Goal: Task Accomplishment & Management: Complete application form

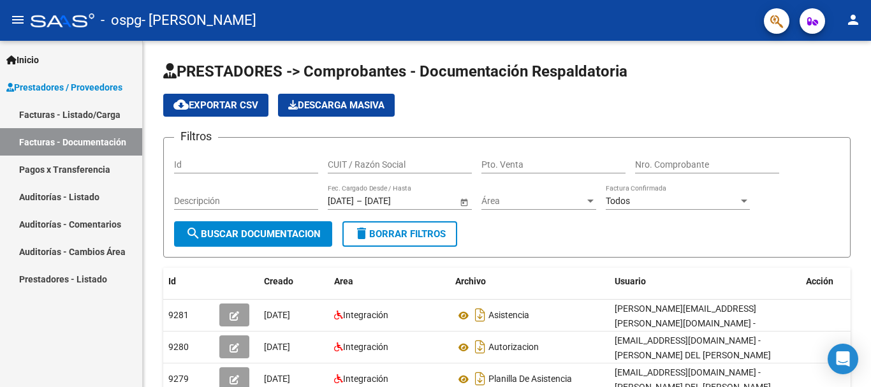
click at [57, 85] on span "Prestadores / Proveedores" at bounding box center [64, 87] width 116 height 14
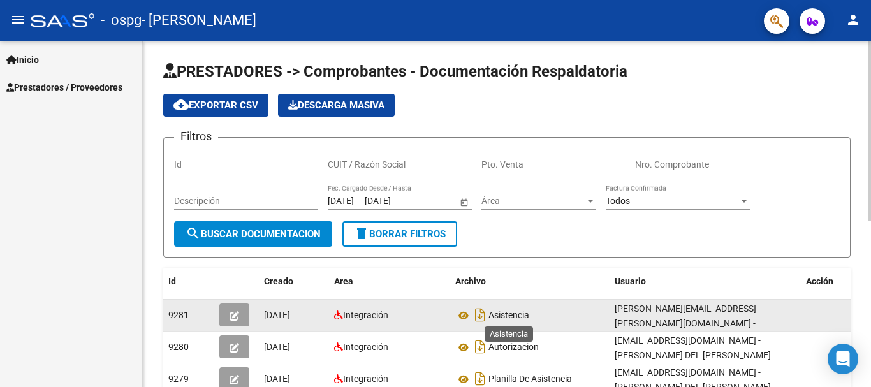
click at [495, 314] on span "Asistencia" at bounding box center [509, 316] width 41 height 10
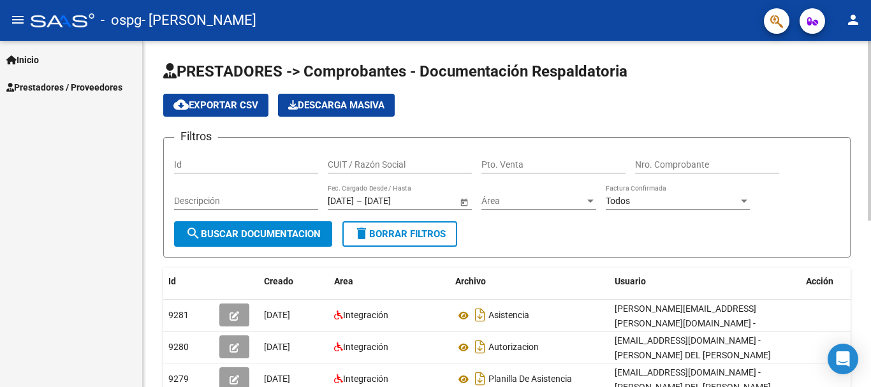
click at [868, 374] on div at bounding box center [869, 214] width 3 height 346
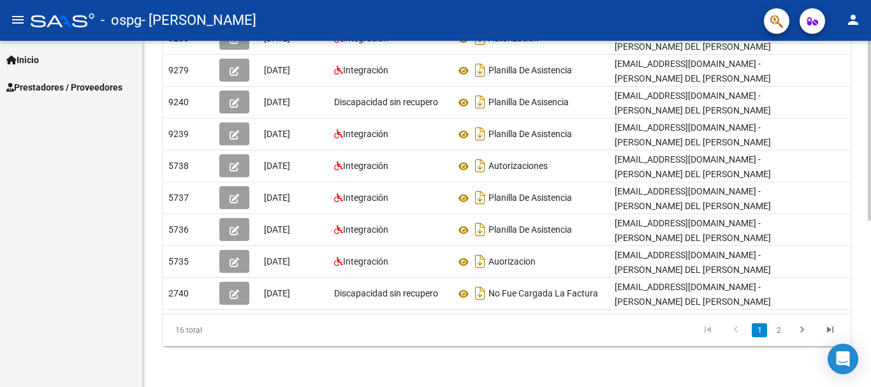
scroll to position [0, 14]
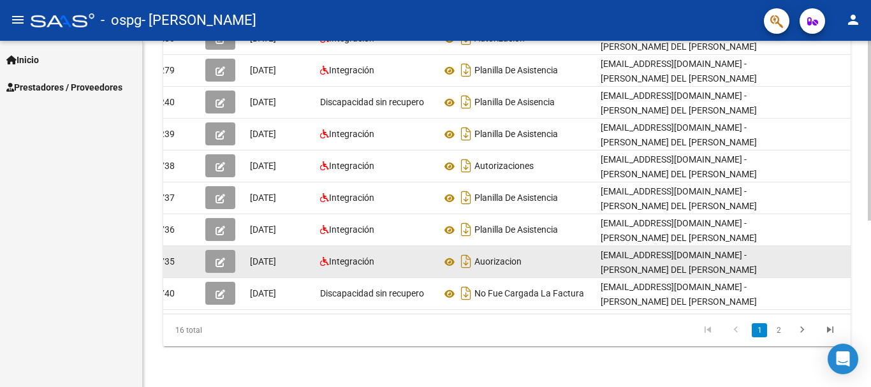
click at [220, 258] on icon "button" at bounding box center [221, 263] width 10 height 10
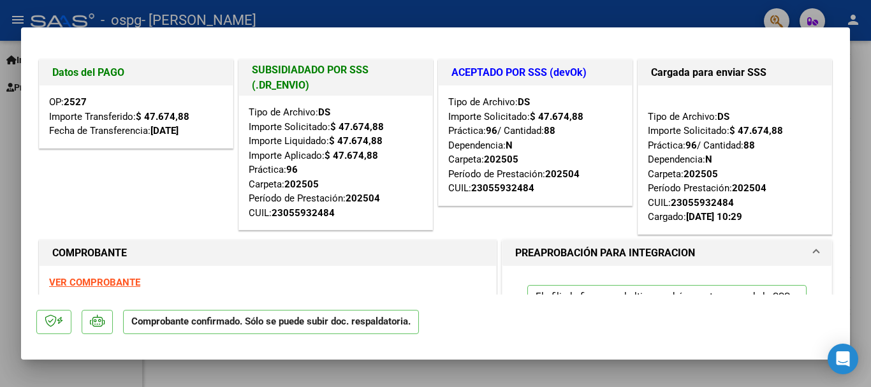
click at [78, 280] on strong "VER COMPROBANTE" at bounding box center [94, 282] width 91 height 11
click at [711, 10] on div at bounding box center [435, 193] width 871 height 387
type input "$ 0,00"
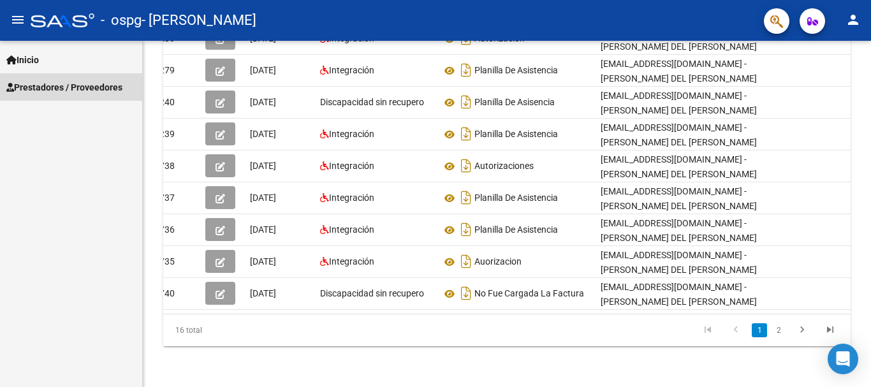
click at [48, 87] on span "Prestadores / Proveedores" at bounding box center [64, 87] width 116 height 14
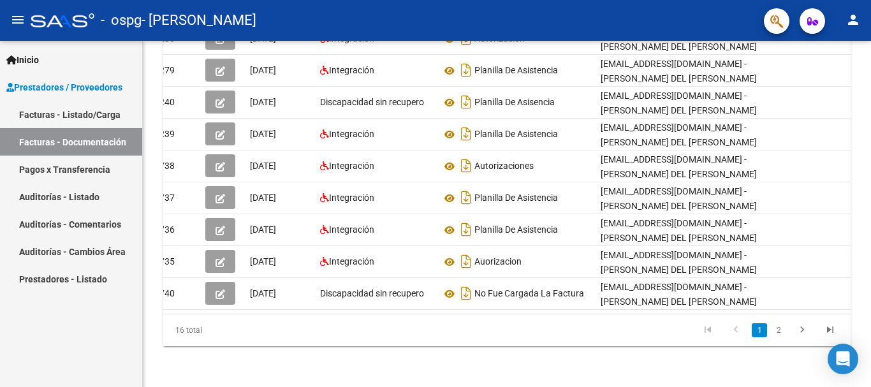
click at [47, 138] on link "Facturas - Documentación" at bounding box center [71, 141] width 142 height 27
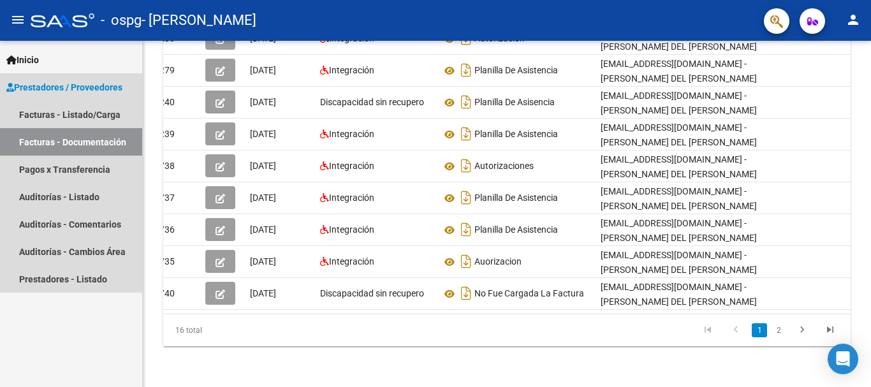
click at [47, 139] on link "Facturas - Documentación" at bounding box center [71, 141] width 142 height 27
click at [61, 86] on span "Prestadores / Proveedores" at bounding box center [64, 87] width 116 height 14
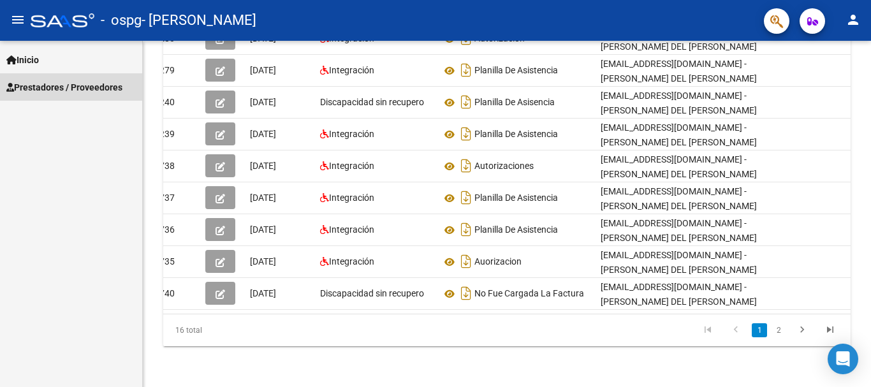
click at [61, 86] on span "Prestadores / Proveedores" at bounding box center [64, 87] width 116 height 14
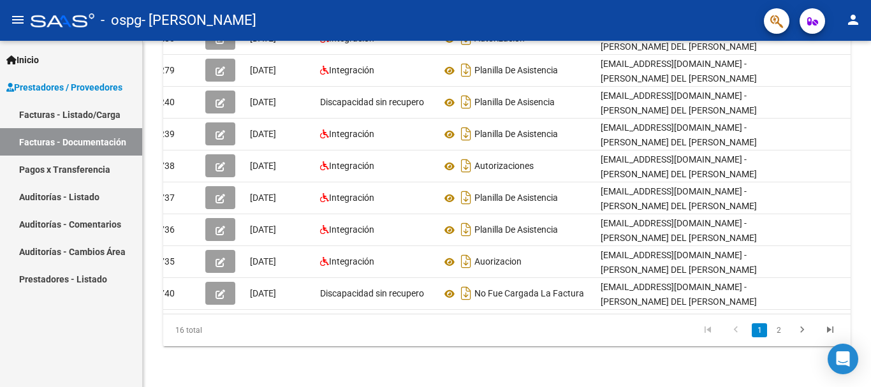
click at [23, 58] on span "Inicio" at bounding box center [22, 60] width 33 height 14
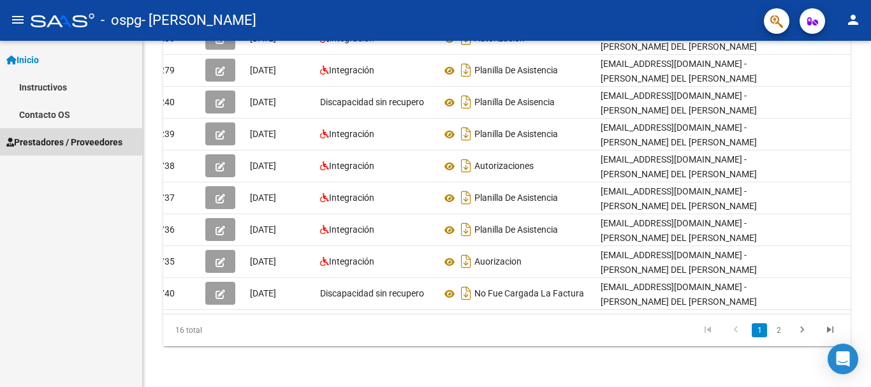
click at [26, 141] on span "Prestadores / Proveedores" at bounding box center [64, 142] width 116 height 14
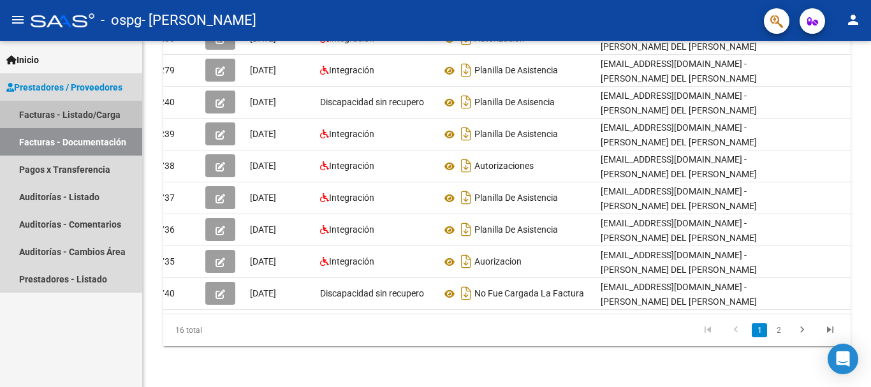
click at [43, 114] on link "Facturas - Listado/Carga" at bounding box center [71, 114] width 142 height 27
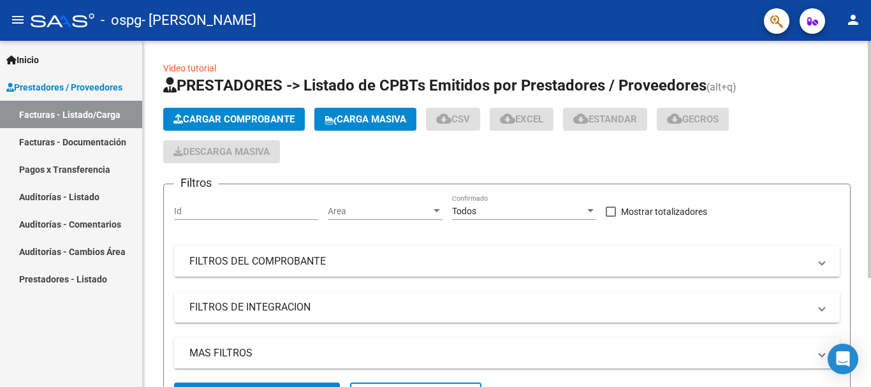
click at [244, 121] on span "Cargar Comprobante" at bounding box center [234, 119] width 121 height 11
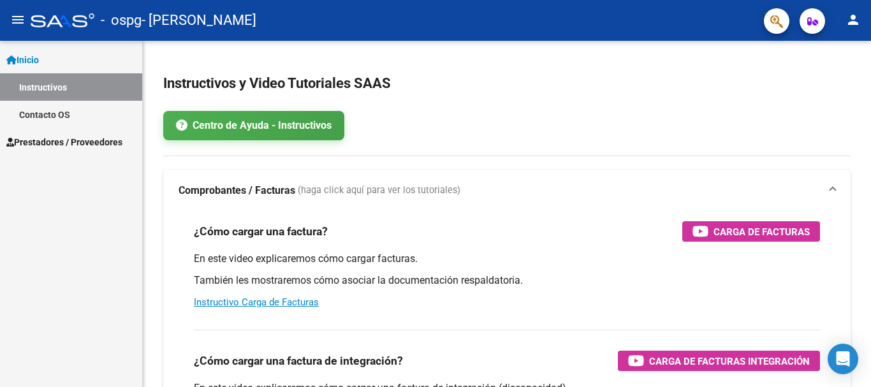
click at [61, 138] on span "Prestadores / Proveedores" at bounding box center [64, 142] width 116 height 14
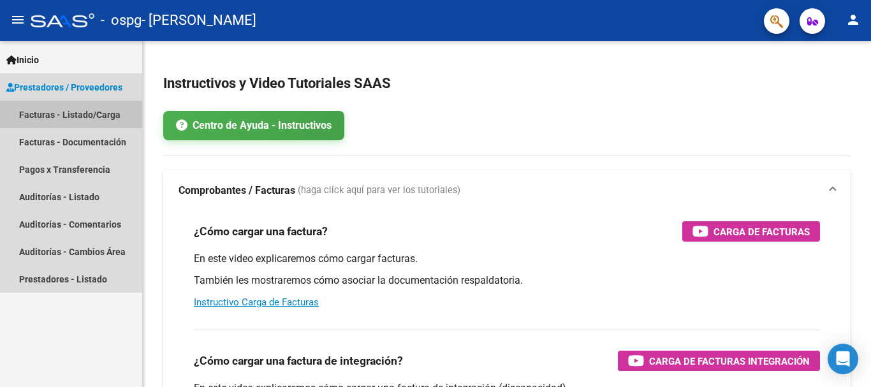
click at [48, 113] on link "Facturas - Listado/Carga" at bounding box center [71, 114] width 142 height 27
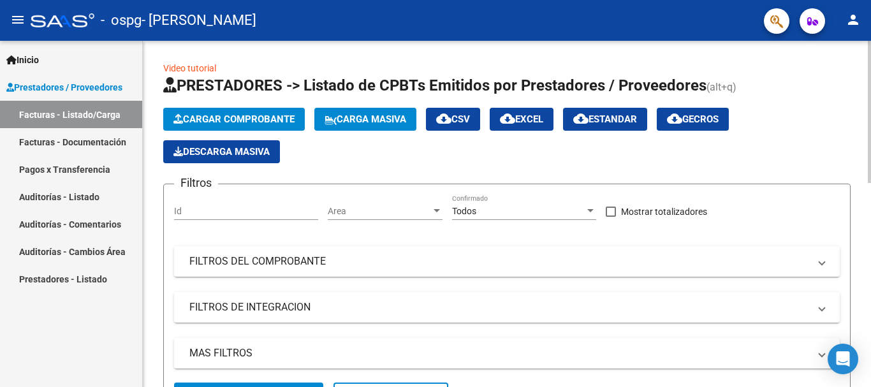
click at [217, 119] on span "Cargar Comprobante" at bounding box center [234, 119] width 121 height 11
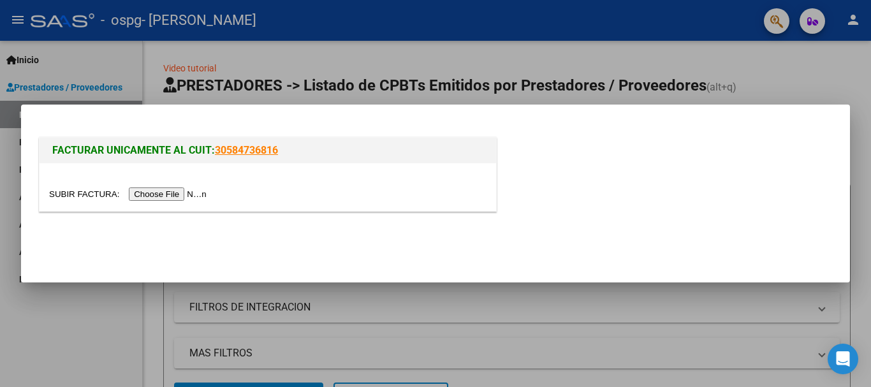
click at [175, 192] on input "file" at bounding box center [129, 194] width 161 height 13
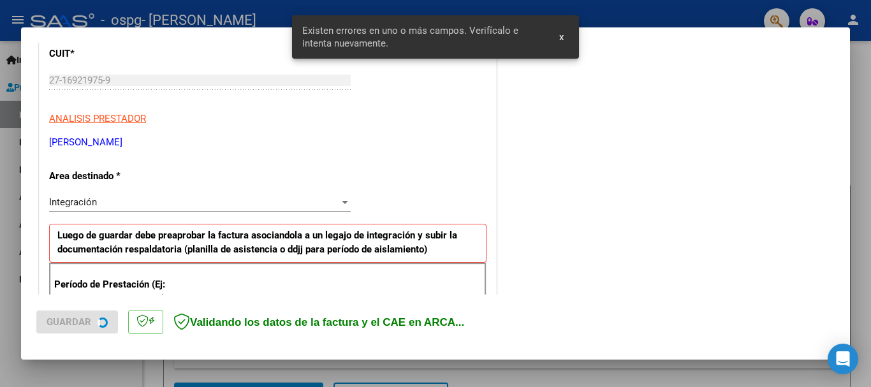
scroll to position [295, 0]
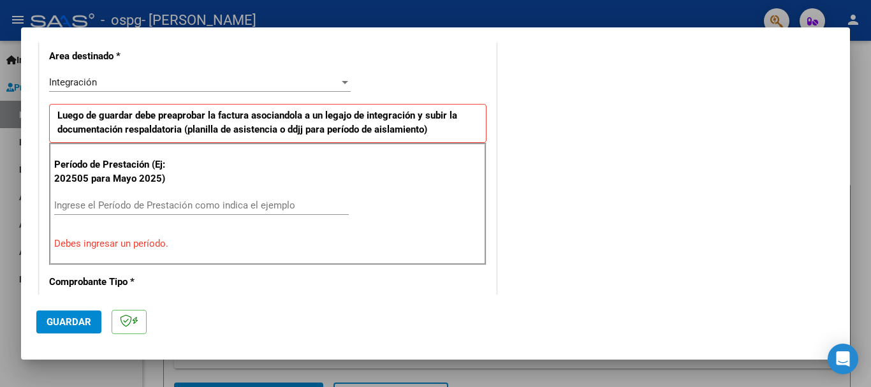
click at [341, 84] on div at bounding box center [344, 82] width 11 height 10
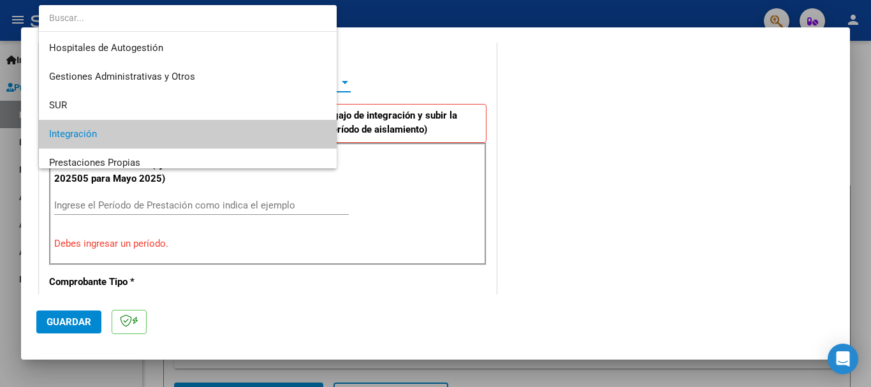
scroll to position [52, 0]
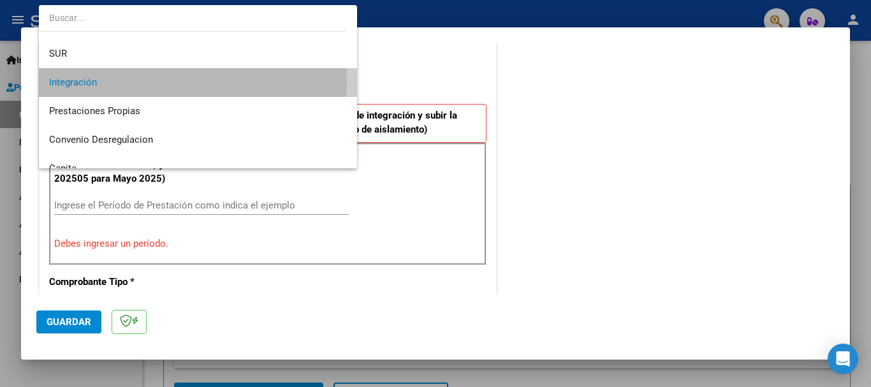
click at [161, 81] on span "Integración" at bounding box center [198, 82] width 298 height 29
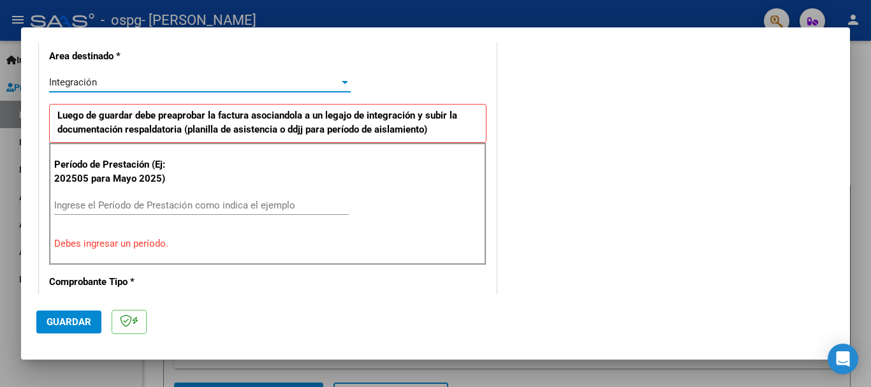
click at [92, 202] on input "Ingrese el Período de Prestación como indica el ejemplo" at bounding box center [201, 205] width 295 height 11
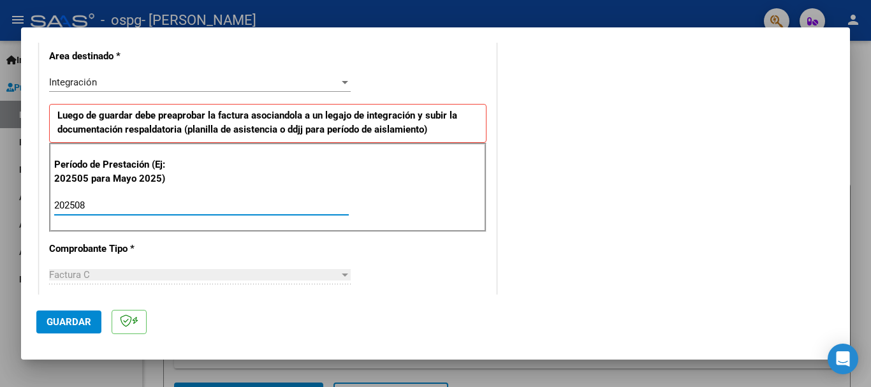
type input "202508"
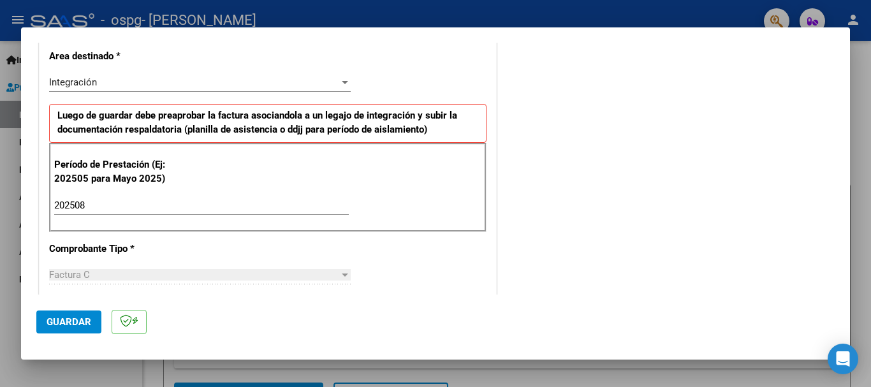
click at [110, 275] on div "Factura C" at bounding box center [194, 274] width 290 height 11
click at [340, 272] on div at bounding box center [344, 275] width 11 height 10
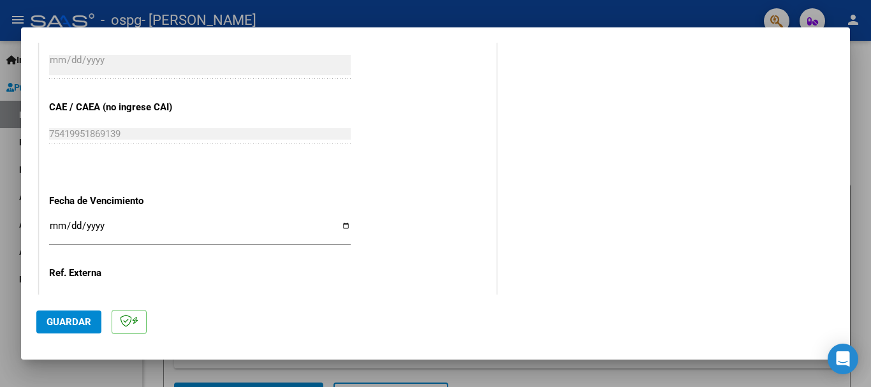
scroll to position [791, 0]
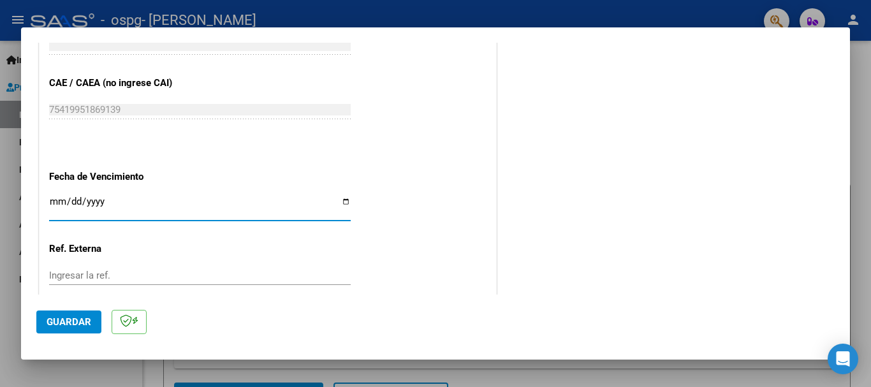
click at [342, 200] on input "Ingresar la fecha" at bounding box center [200, 206] width 302 height 20
type input "[DATE]"
click at [108, 272] on input "Ingresar la ref." at bounding box center [200, 275] width 302 height 11
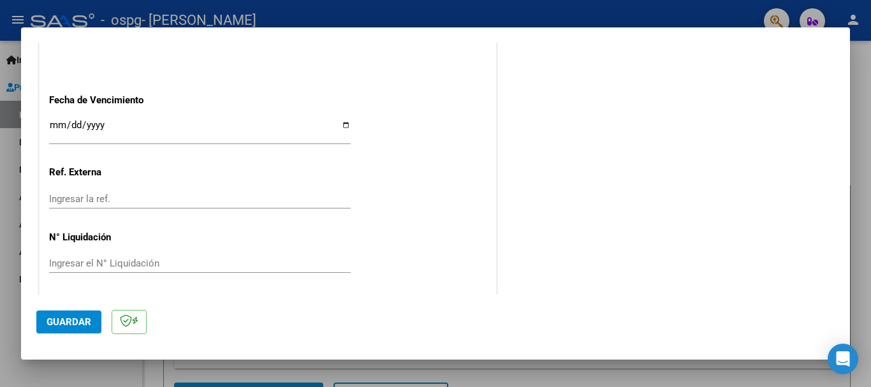
scroll to position [871, 0]
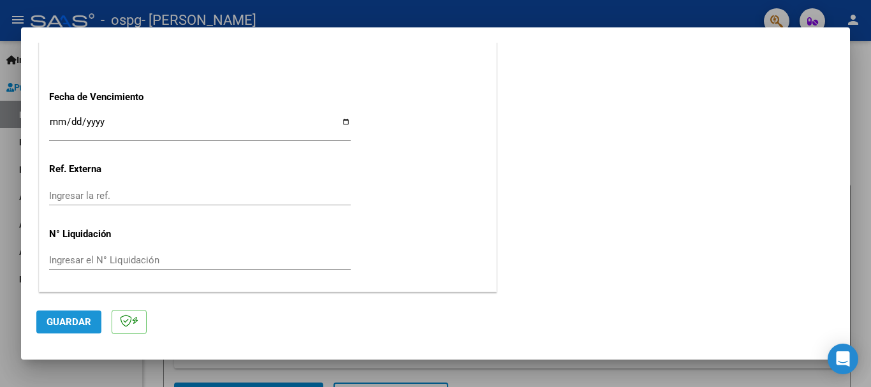
click at [64, 321] on span "Guardar" at bounding box center [69, 321] width 45 height 11
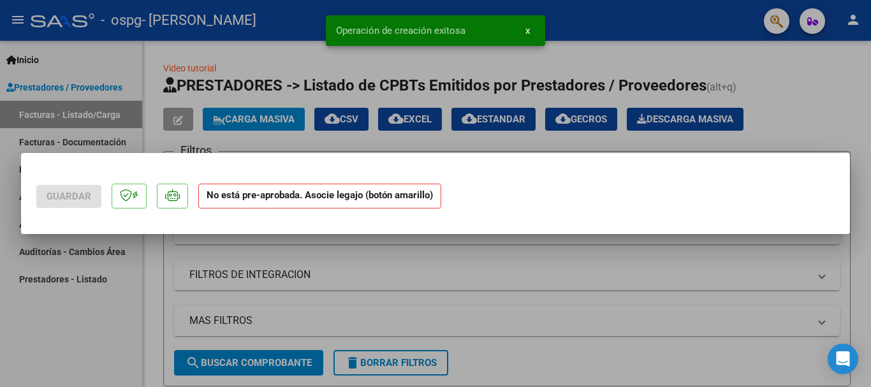
scroll to position [0, 0]
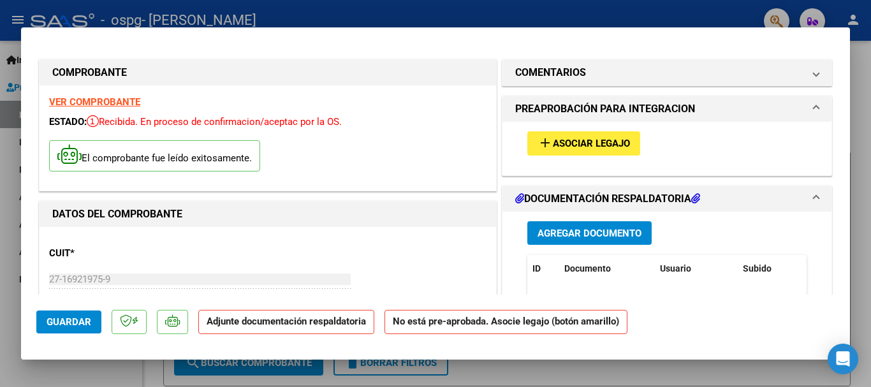
click at [580, 140] on span "Asociar Legajo" at bounding box center [591, 143] width 77 height 11
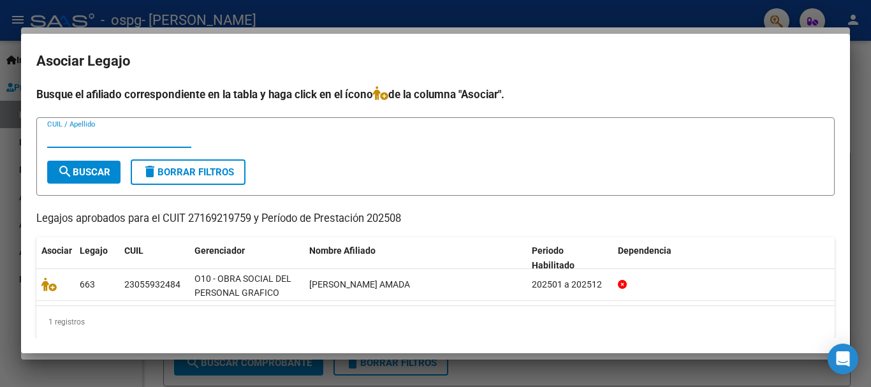
click at [695, 14] on div at bounding box center [435, 193] width 871 height 387
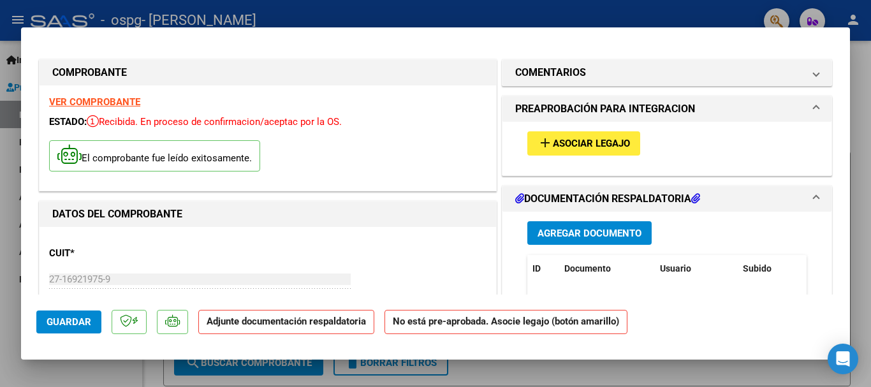
click at [571, 232] on span "Agregar Documento" at bounding box center [590, 233] width 104 height 11
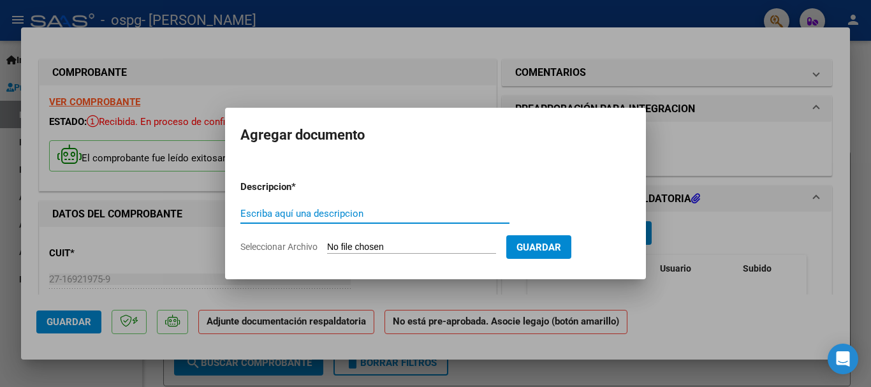
click at [340, 213] on input "Escriba aquí una descripcion" at bounding box center [374, 213] width 269 height 11
type input "Planilla de asistencia"
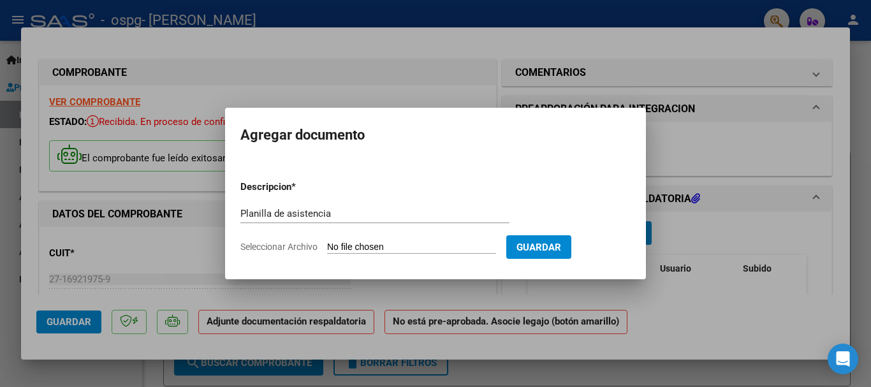
click at [350, 247] on input "Seleccionar Archivo" at bounding box center [411, 248] width 169 height 12
click at [695, 135] on div at bounding box center [435, 193] width 871 height 387
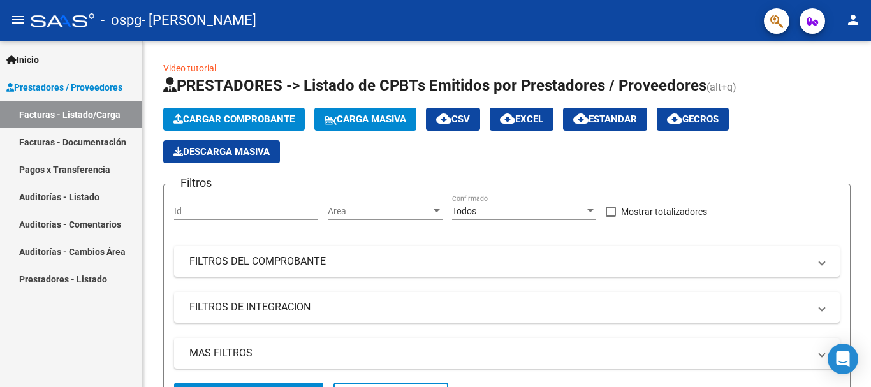
click at [59, 84] on span "Prestadores / Proveedores" at bounding box center [64, 87] width 116 height 14
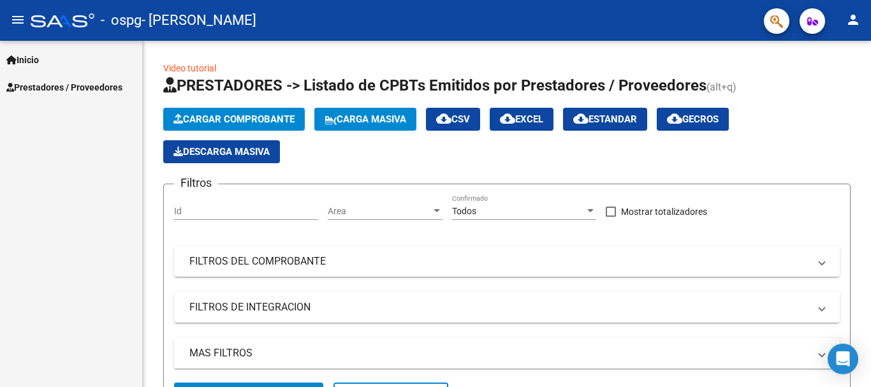
click at [52, 87] on span "Prestadores / Proveedores" at bounding box center [64, 87] width 116 height 14
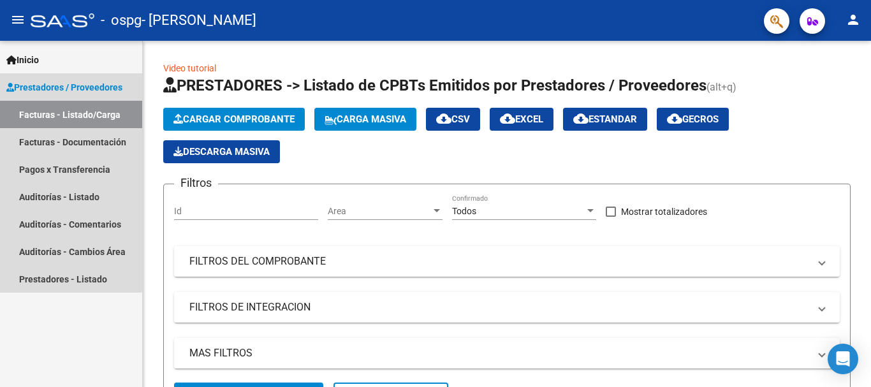
click at [47, 110] on link "Facturas - Listado/Carga" at bounding box center [71, 114] width 142 height 27
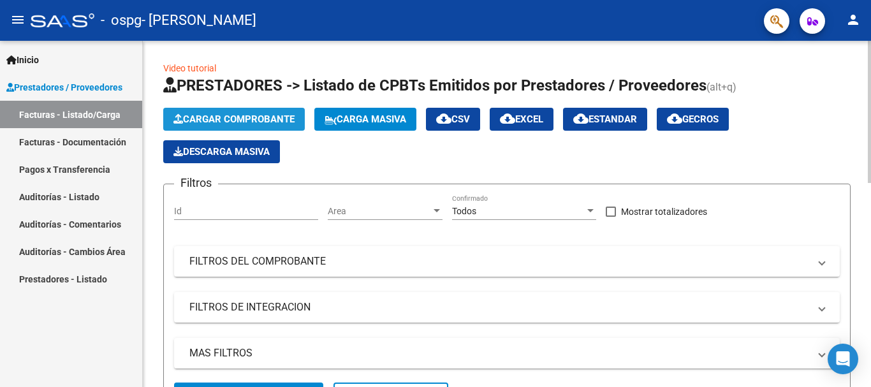
click at [235, 114] on span "Cargar Comprobante" at bounding box center [234, 119] width 121 height 11
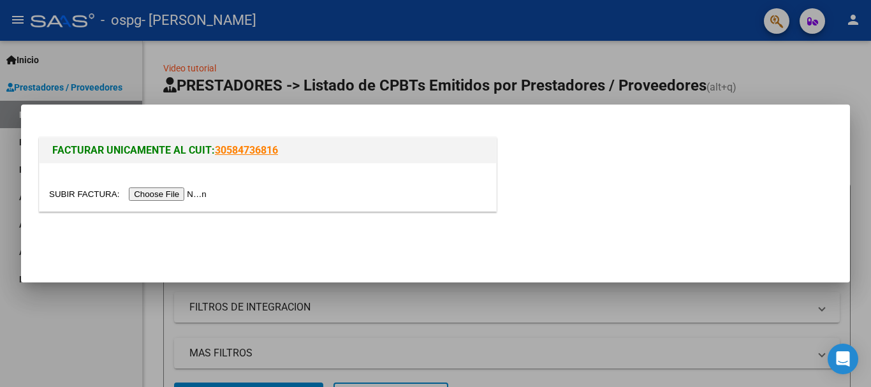
click at [175, 195] on input "file" at bounding box center [129, 194] width 161 height 13
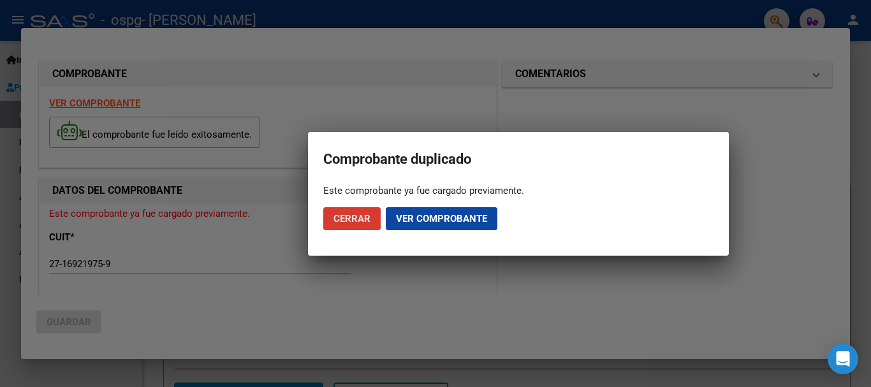
click at [454, 217] on span "Ver comprobante" at bounding box center [441, 218] width 91 height 11
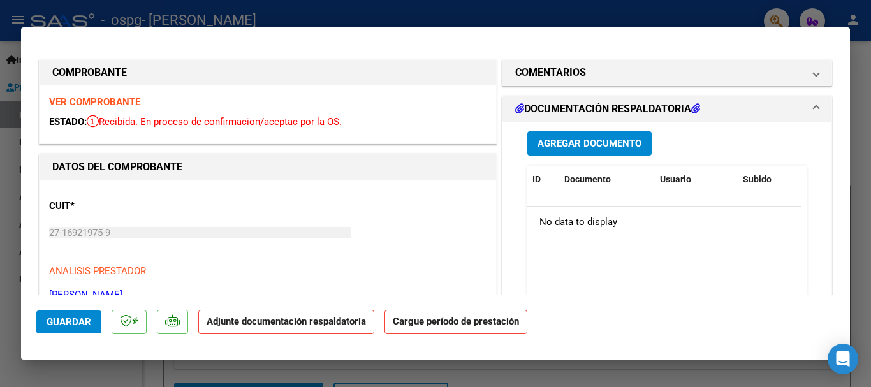
click at [814, 107] on span at bounding box center [816, 108] width 5 height 15
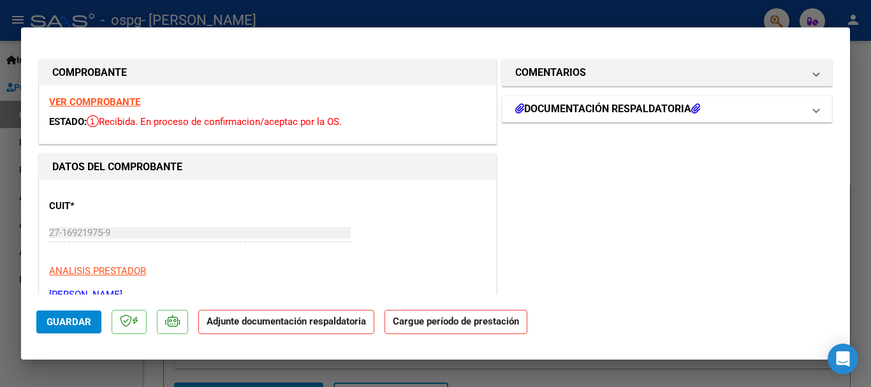
click at [814, 107] on span at bounding box center [816, 108] width 5 height 15
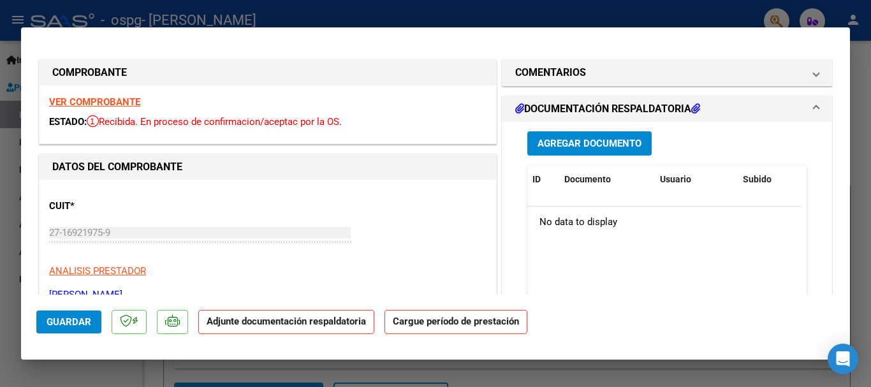
click at [573, 142] on span "Agregar Documento" at bounding box center [590, 143] width 104 height 11
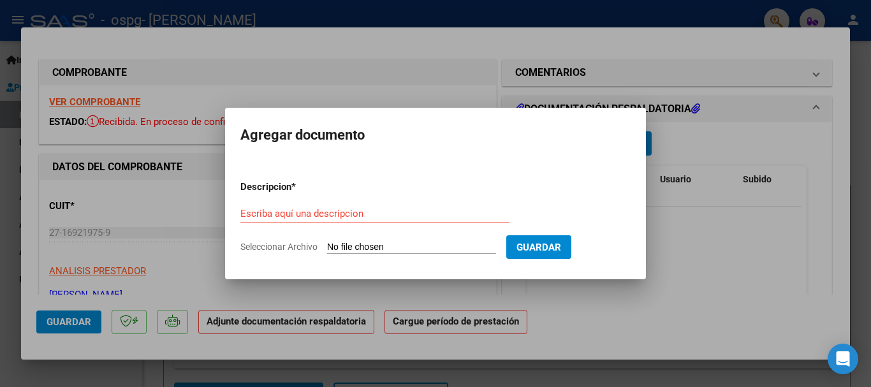
click at [403, 244] on input "Seleccionar Archivo" at bounding box center [411, 248] width 169 height 12
type input "C:\fakepath\[PERSON_NAME] 08.pdf"
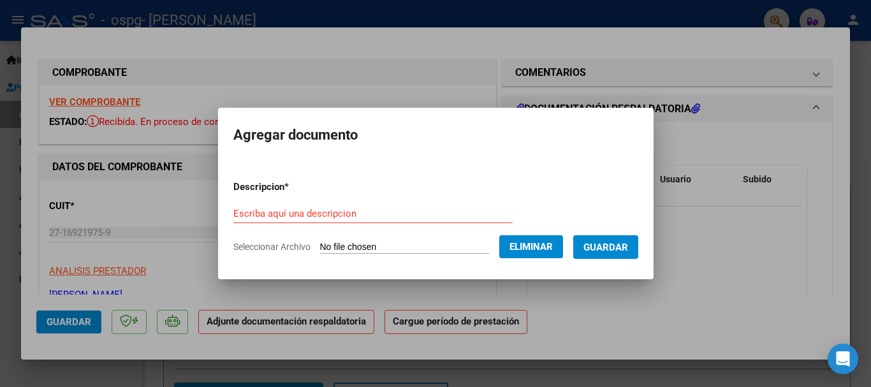
click at [322, 212] on input "Escriba aquí una descripcion" at bounding box center [372, 213] width 279 height 11
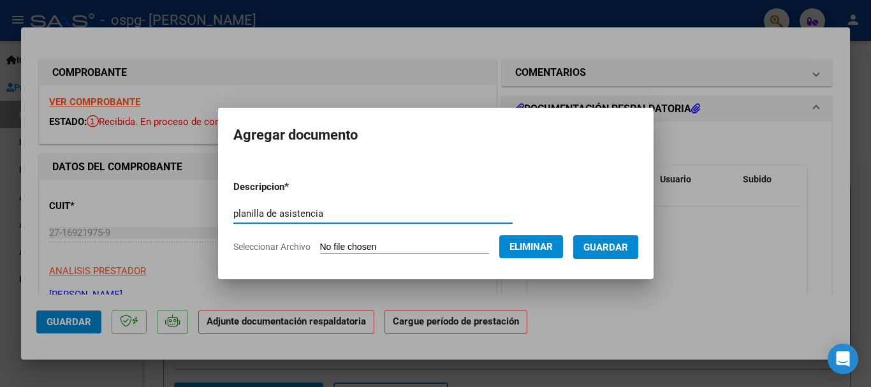
type input "planilla de asistencia"
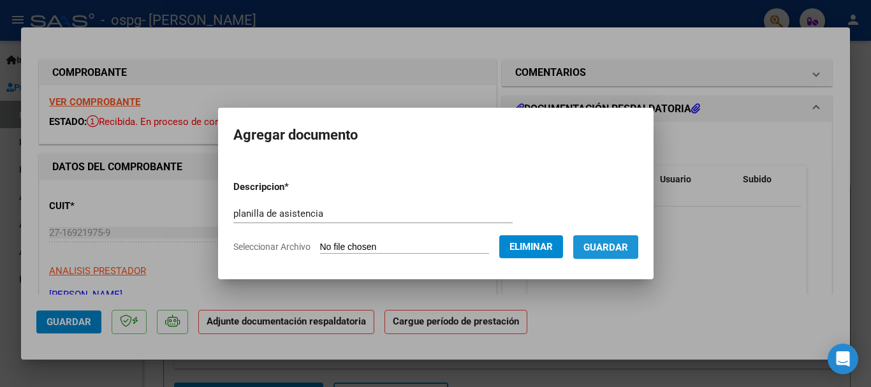
click at [604, 243] on span "Guardar" at bounding box center [606, 247] width 45 height 11
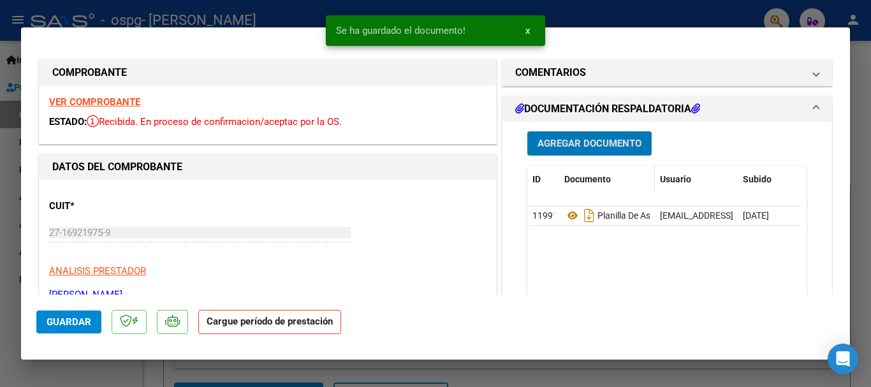
click at [577, 179] on span "Documento" at bounding box center [588, 179] width 47 height 10
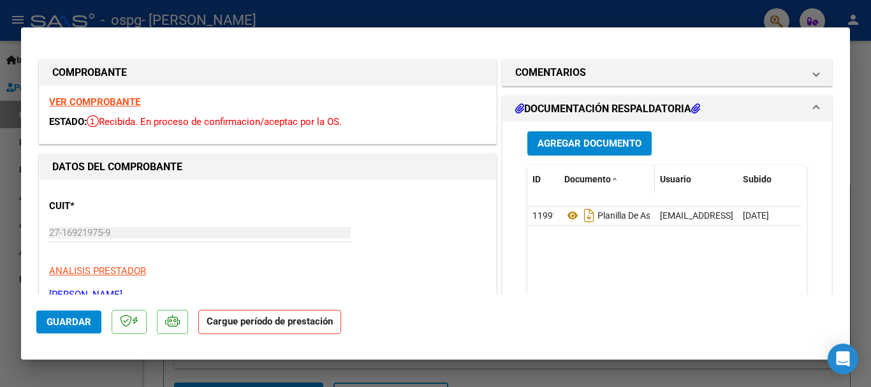
click at [577, 179] on span "Documento" at bounding box center [588, 179] width 47 height 10
click at [575, 139] on span "Agregar Documento" at bounding box center [590, 143] width 104 height 11
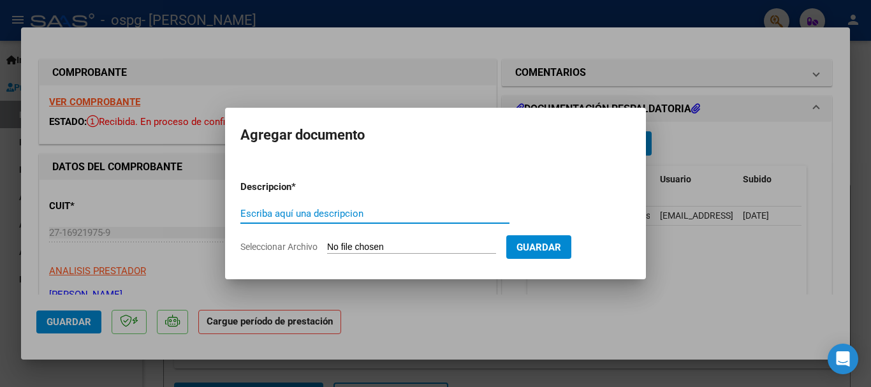
click at [370, 217] on input "Escriba aquí una descripcion" at bounding box center [374, 213] width 269 height 11
type input "autorizacion"
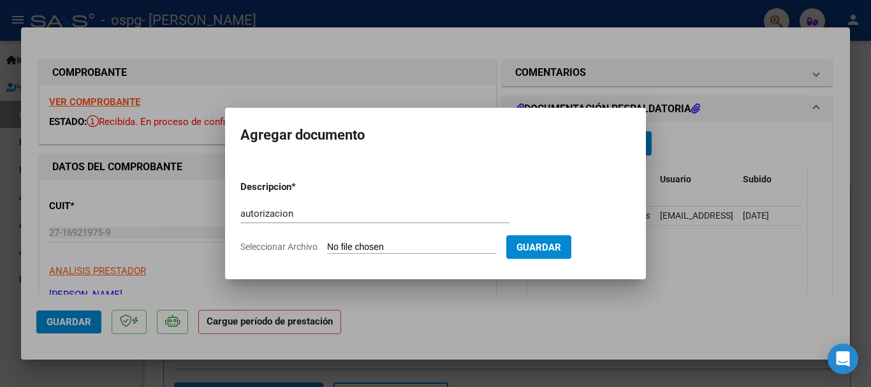
click at [438, 247] on input "Seleccionar Archivo" at bounding box center [411, 248] width 169 height 12
type input "C:\fakepath\autorización [PERSON_NAME] (1).pdf"
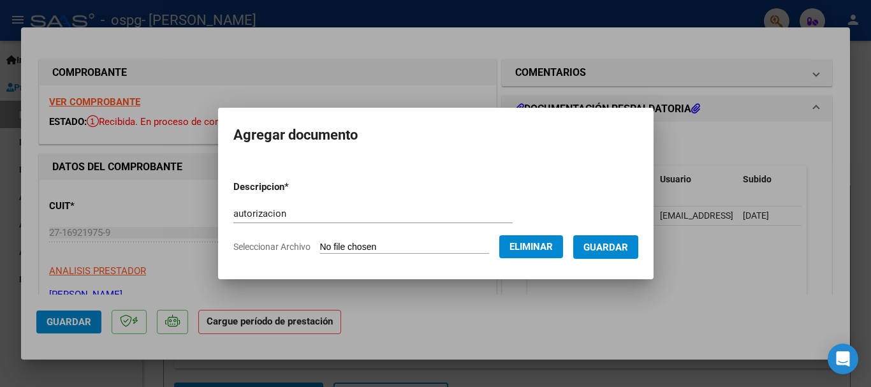
click at [607, 242] on span "Guardar" at bounding box center [606, 247] width 45 height 11
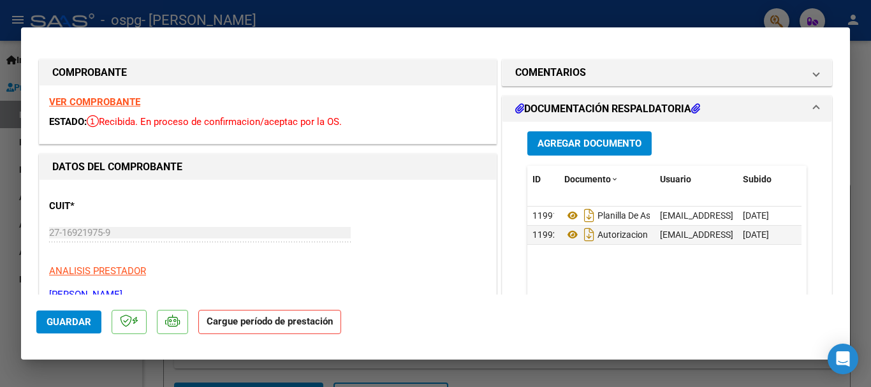
click at [269, 323] on strong "Cargue período de prestación" at bounding box center [269, 322] width 143 height 25
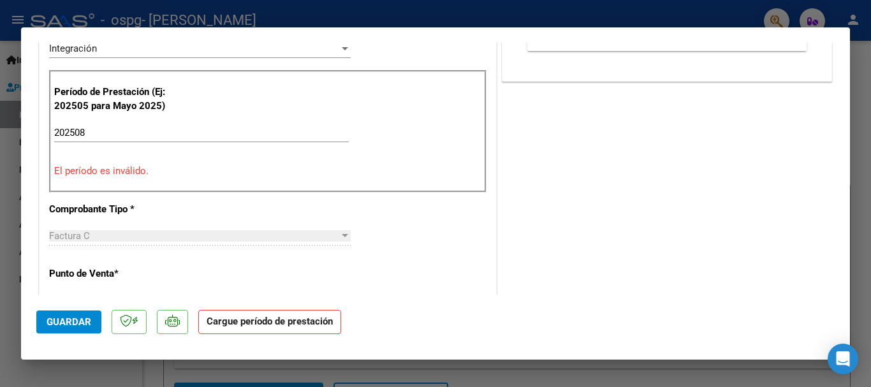
scroll to position [332, 0]
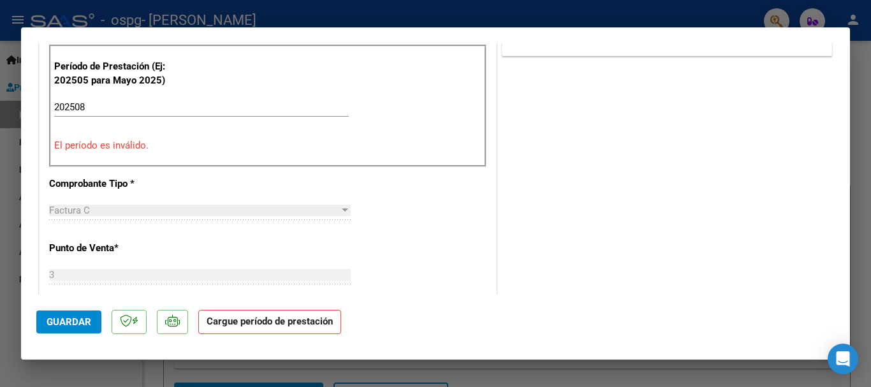
click at [342, 211] on div at bounding box center [345, 210] width 6 height 3
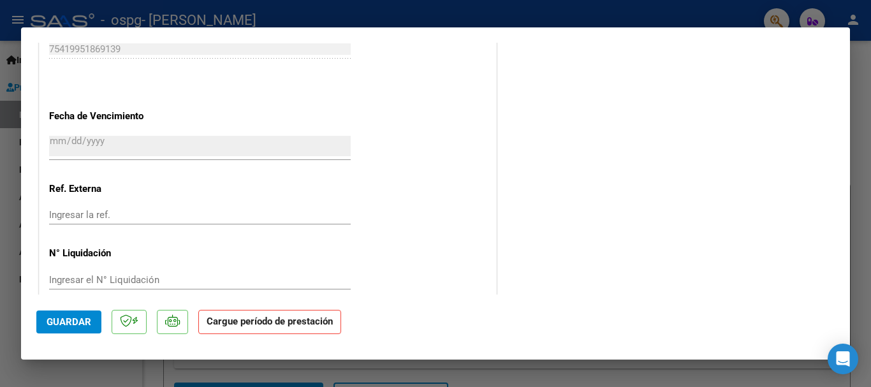
scroll to position [843, 0]
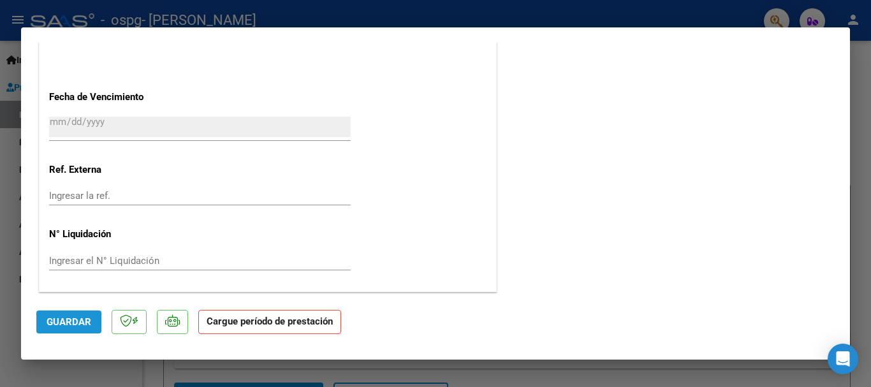
click at [84, 323] on span "Guardar" at bounding box center [69, 321] width 45 height 11
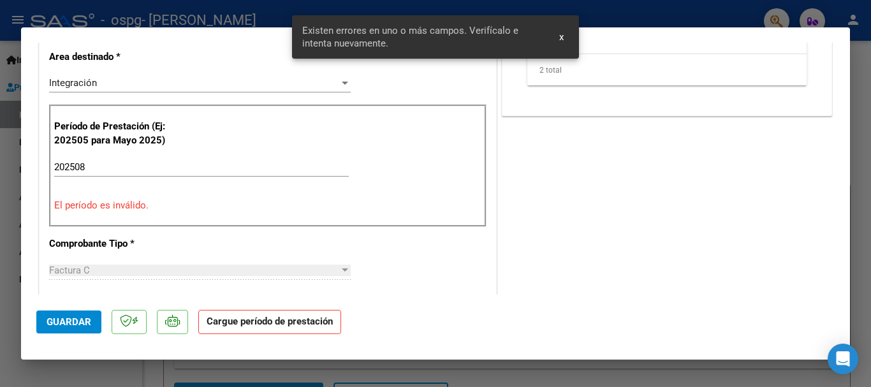
scroll to position [257, 0]
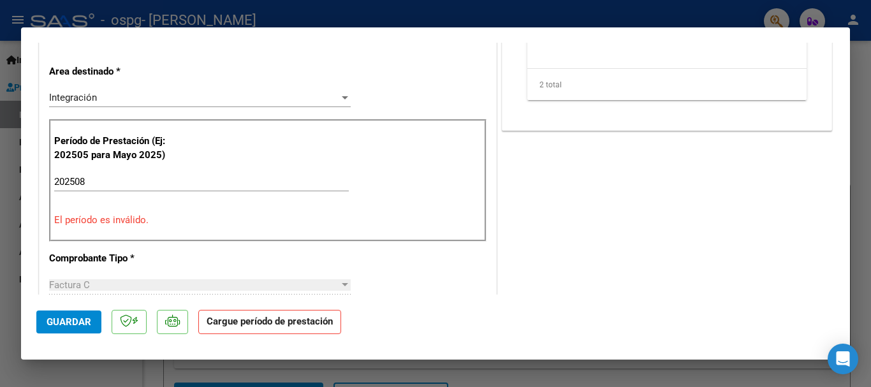
click at [561, 39] on mat-dialog-container "COMPROBANTE VER COMPROBANTE ESTADO: Recibida. En proceso de confirmacion/acepta…" at bounding box center [435, 193] width 829 height 332
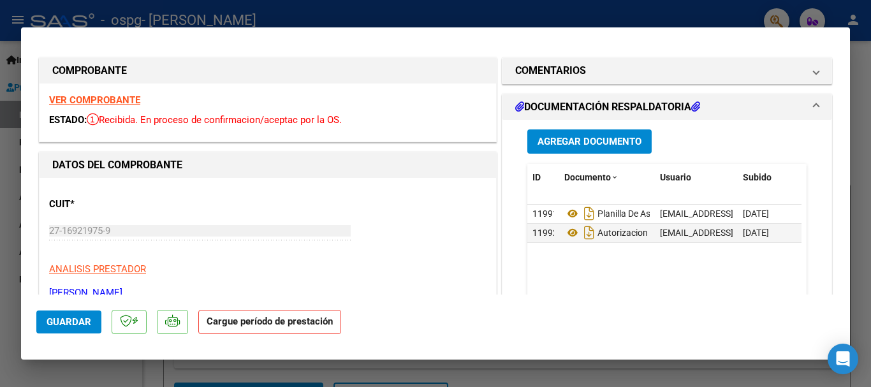
scroll to position [0, 0]
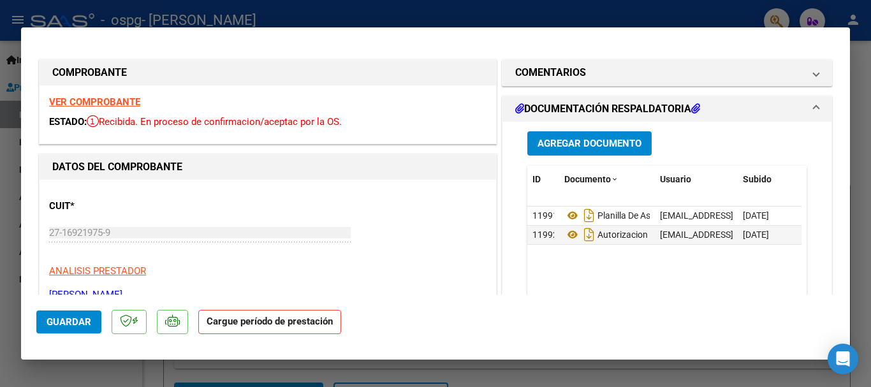
click at [421, 15] on div at bounding box center [435, 193] width 871 height 387
type input "$ 0,00"
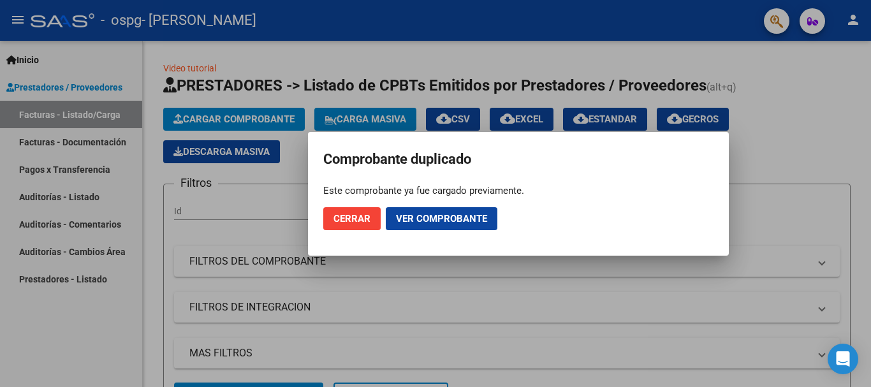
click at [270, 165] on div at bounding box center [435, 193] width 871 height 387
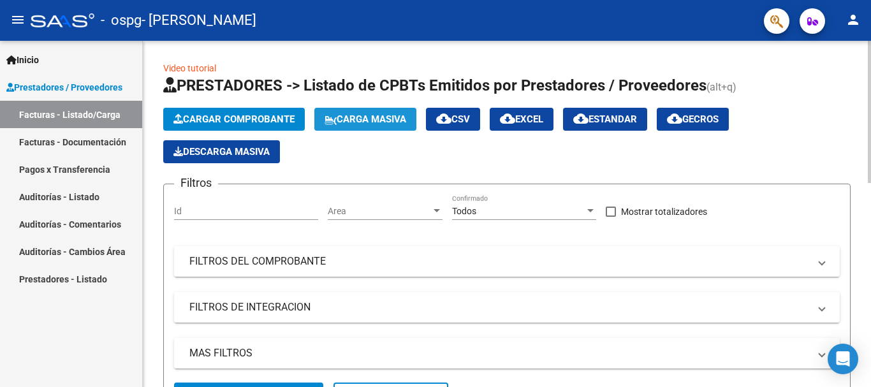
click at [365, 117] on span "Carga Masiva" at bounding box center [366, 119] width 82 height 11
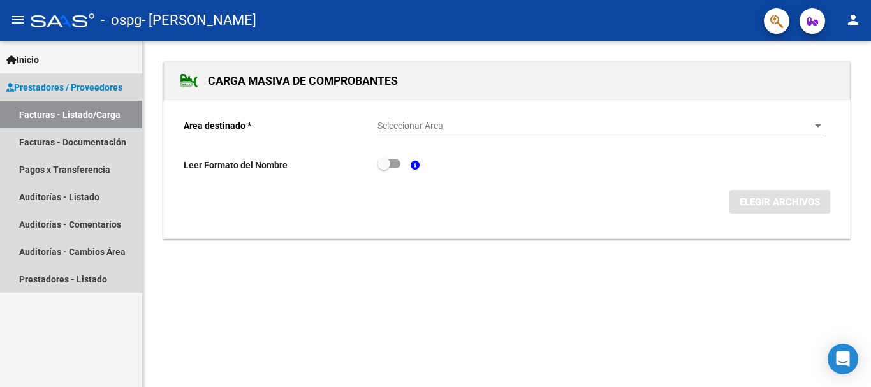
click at [100, 112] on link "Facturas - Listado/Carga" at bounding box center [71, 114] width 142 height 27
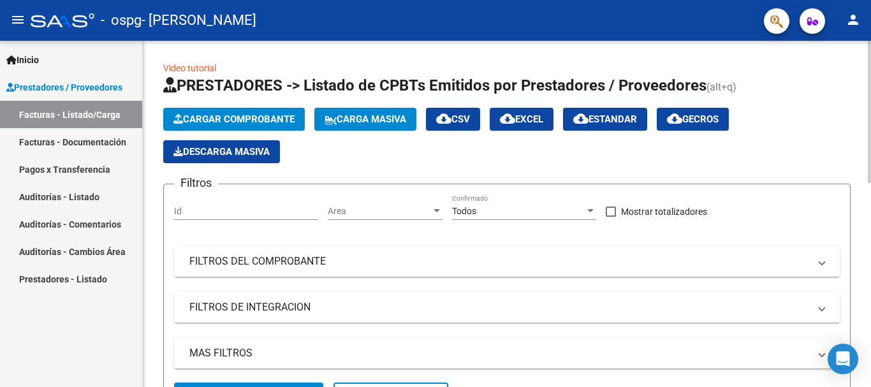
click at [822, 263] on span at bounding box center [822, 262] width 5 height 14
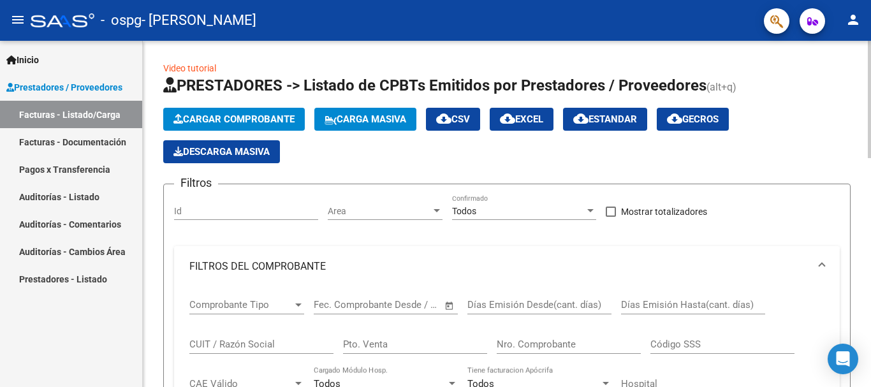
scroll to position [346, 0]
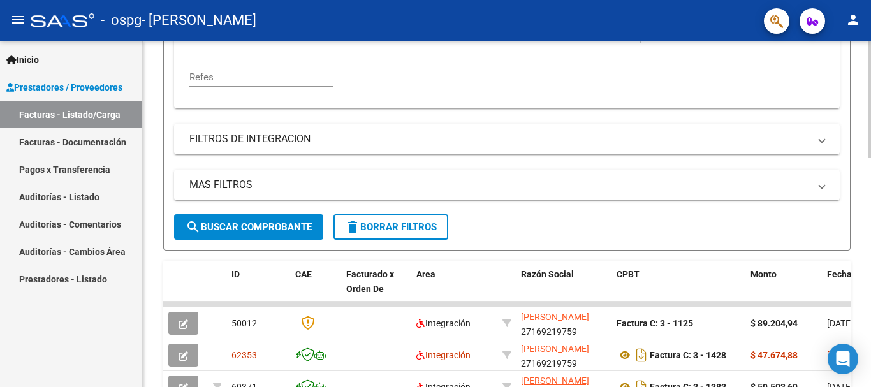
click at [868, 355] on div at bounding box center [869, 214] width 3 height 346
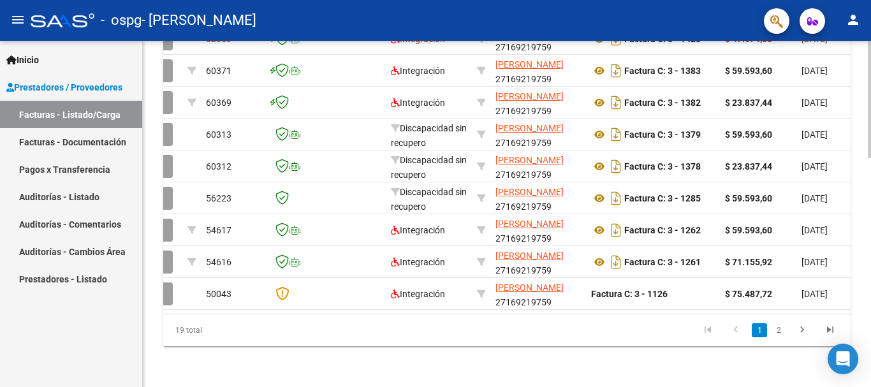
scroll to position [328, 0]
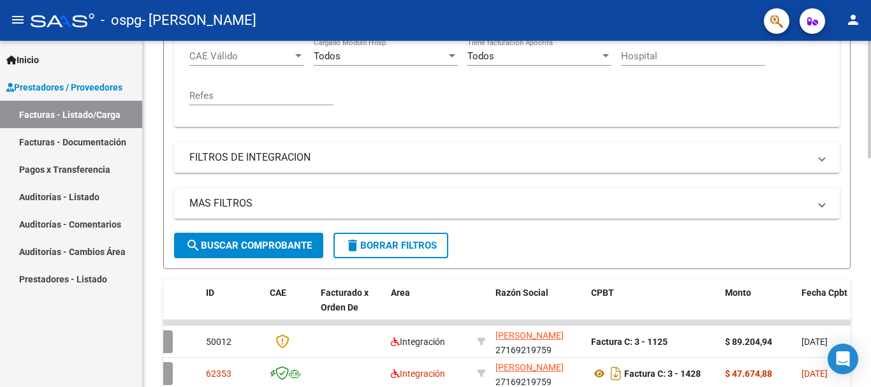
click at [869, 48] on div at bounding box center [869, 214] width 3 height 346
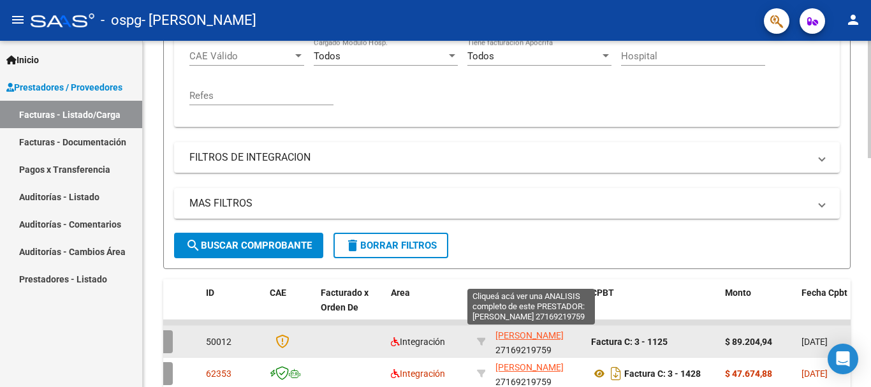
click at [527, 339] on span "[PERSON_NAME]" at bounding box center [530, 335] width 68 height 10
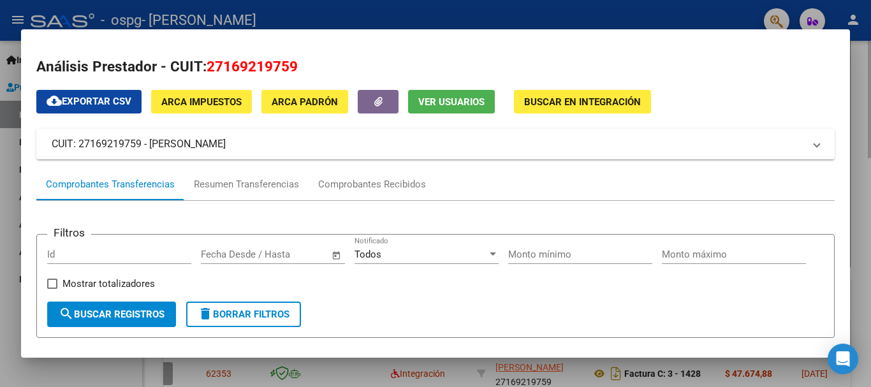
click at [527, 338] on form "Filtros Id Fecha inicio – Fecha fin Fecha Desde / Hasta Todos Notificado Monto …" at bounding box center [435, 286] width 799 height 104
click at [165, 320] on span "search Buscar Registros" at bounding box center [112, 314] width 106 height 11
click at [154, 320] on span "search Buscar Registros" at bounding box center [112, 314] width 106 height 11
click at [127, 104] on span "cloud_download Exportar CSV" at bounding box center [89, 101] width 85 height 11
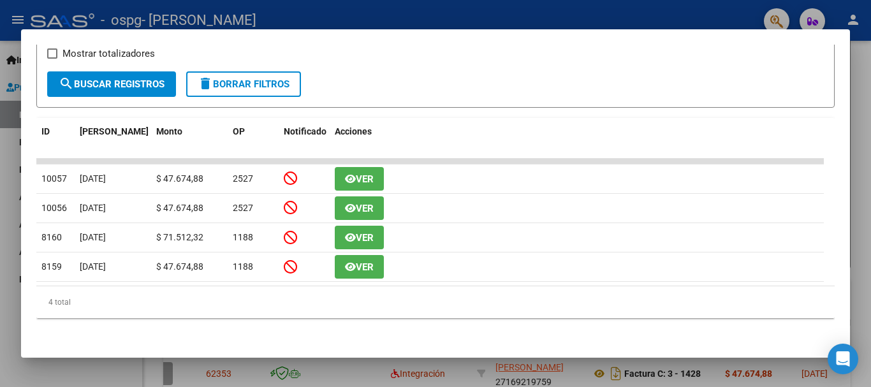
scroll to position [236, 0]
click at [862, 321] on div at bounding box center [435, 193] width 871 height 387
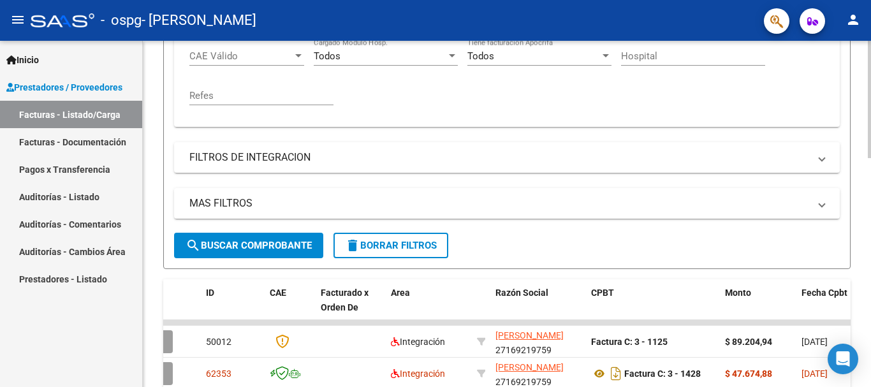
click at [868, 334] on div "Video tutorial PRESTADORES -> Listado de CPBTs Emitidos por Prestadores / Prove…" at bounding box center [507, 217] width 728 height 1009
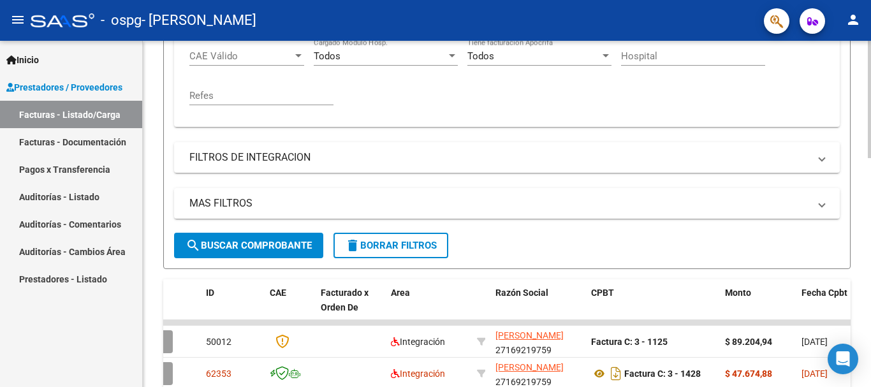
click at [868, 334] on div "Video tutorial PRESTADORES -> Listado de CPBTs Emitidos por Prestadores / Prove…" at bounding box center [507, 217] width 728 height 1009
click at [861, 344] on div "Video tutorial PRESTADORES -> Listado de CPBTs Emitidos por Prestadores / Prove…" at bounding box center [507, 217] width 728 height 1009
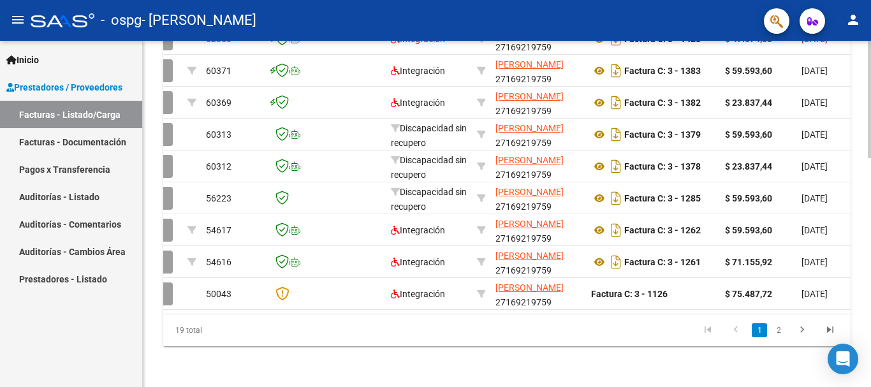
click at [869, 284] on div at bounding box center [869, 214] width 3 height 346
click at [869, 284] on div at bounding box center [869, 328] width 3 height 117
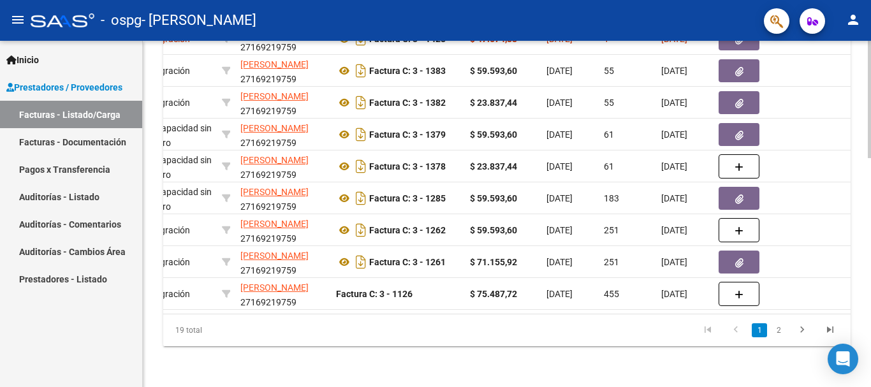
scroll to position [0, 306]
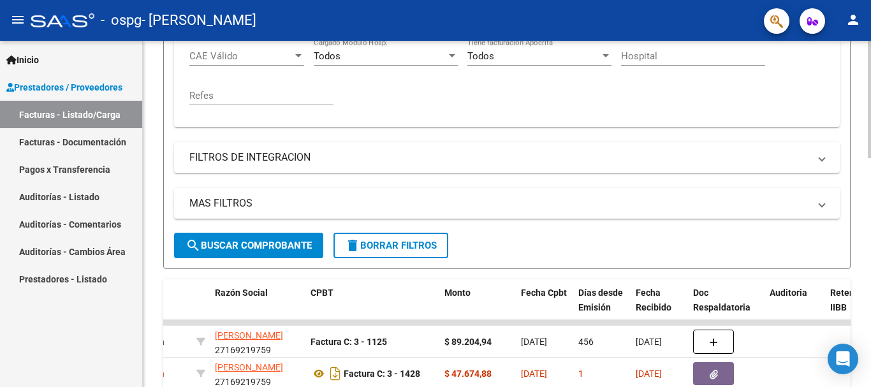
click at [869, 260] on div at bounding box center [869, 214] width 3 height 346
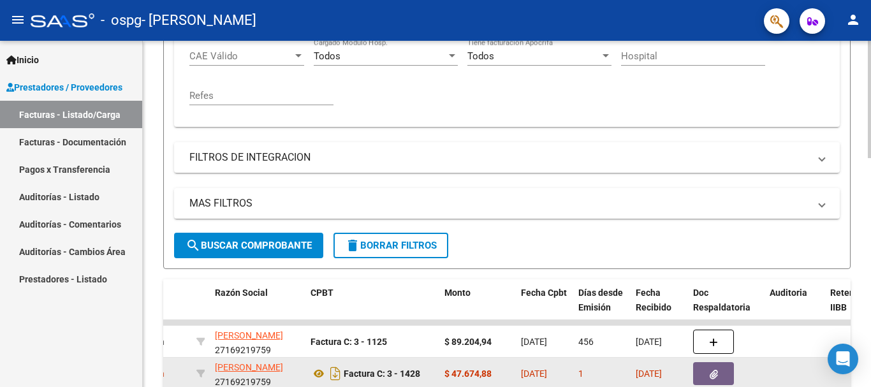
click at [707, 367] on button "button" at bounding box center [713, 373] width 41 height 23
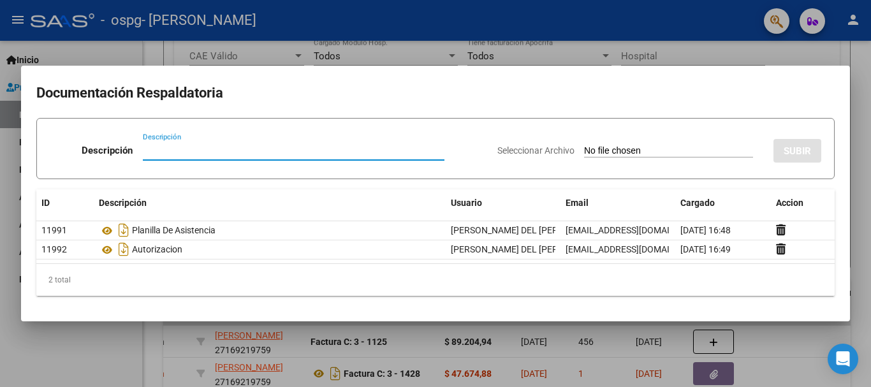
click at [735, 45] on div at bounding box center [435, 193] width 871 height 387
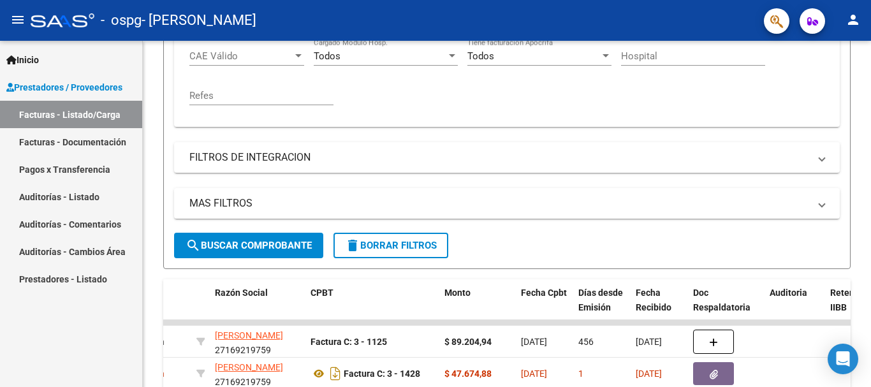
click at [111, 114] on link "Facturas - Listado/Carga" at bounding box center [71, 114] width 142 height 27
click at [45, 89] on span "Prestadores / Proveedores" at bounding box center [64, 87] width 116 height 14
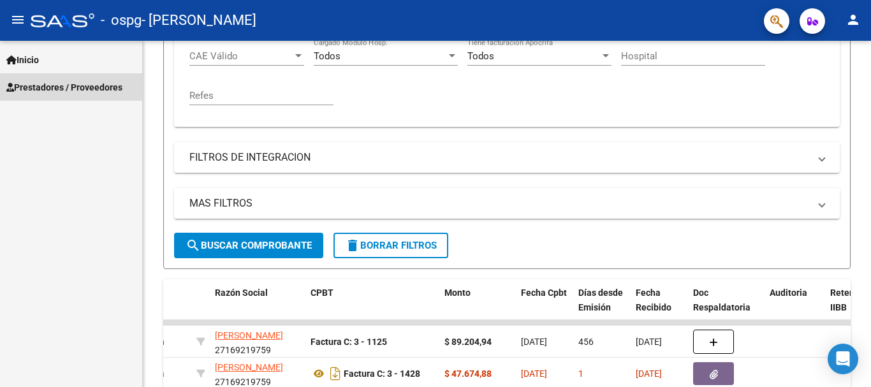
click at [45, 89] on span "Prestadores / Proveedores" at bounding box center [64, 87] width 116 height 14
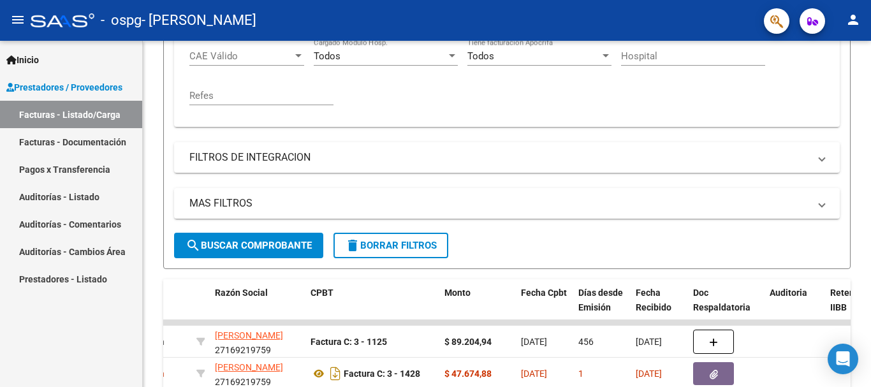
click at [36, 111] on link "Facturas - Listado/Carga" at bounding box center [71, 114] width 142 height 27
click at [868, 50] on div "Video tutorial PRESTADORES -> Listado de CPBTs Emitidos por Prestadores / Prove…" at bounding box center [507, 217] width 728 height 1009
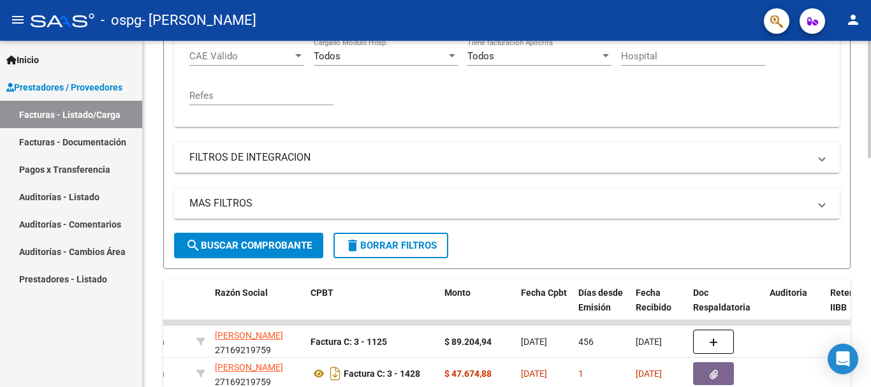
click at [868, 50] on div "Video tutorial PRESTADORES -> Listado de CPBTs Emitidos por Prestadores / Prove…" at bounding box center [507, 217] width 728 height 1009
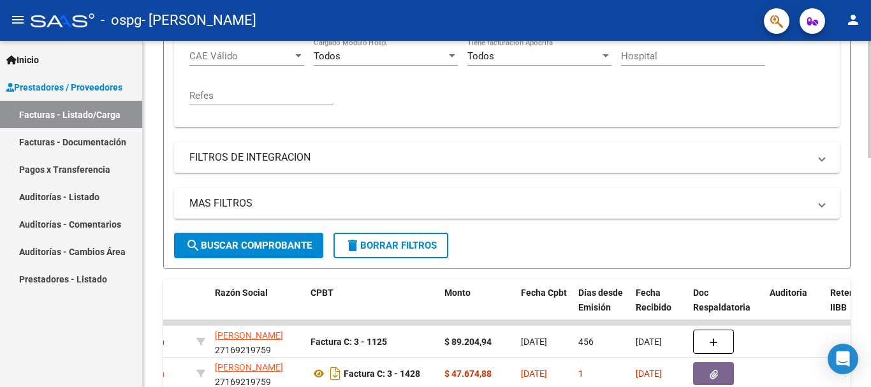
click at [868, 50] on div "Video tutorial PRESTADORES -> Listado de CPBTs Emitidos por Prestadores / Prove…" at bounding box center [507, 217] width 728 height 1009
click at [29, 61] on span "Inicio" at bounding box center [22, 60] width 33 height 14
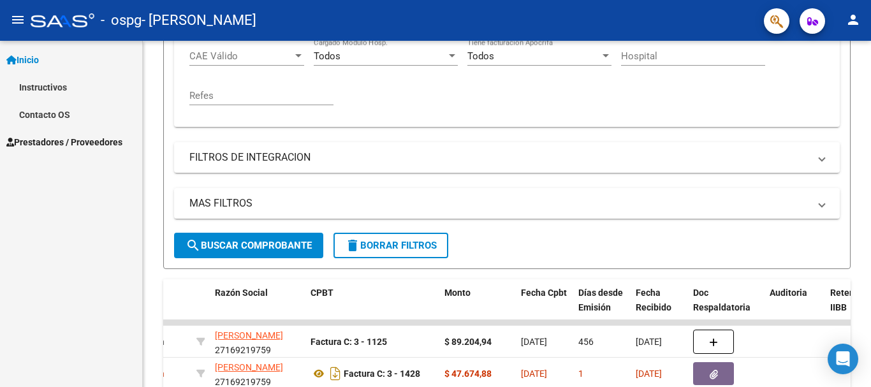
click at [47, 140] on span "Prestadores / Proveedores" at bounding box center [64, 142] width 116 height 14
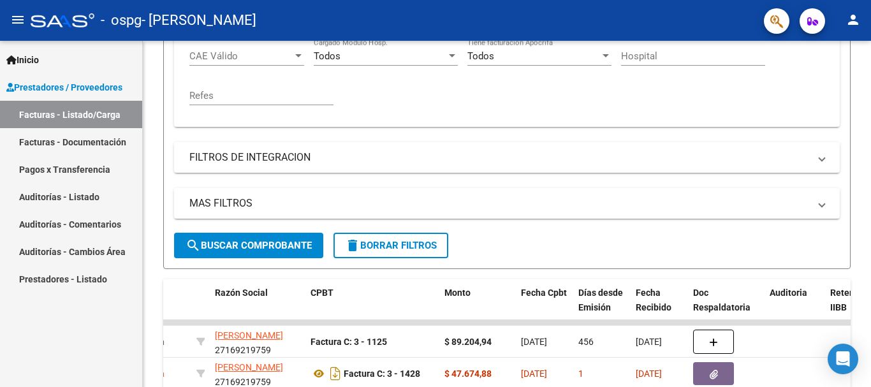
click at [50, 110] on link "Facturas - Listado/Carga" at bounding box center [71, 114] width 142 height 27
click at [867, 46] on div "Video tutorial PRESTADORES -> Listado de CPBTs Emitidos por Prestadores / Prove…" at bounding box center [507, 217] width 728 height 1009
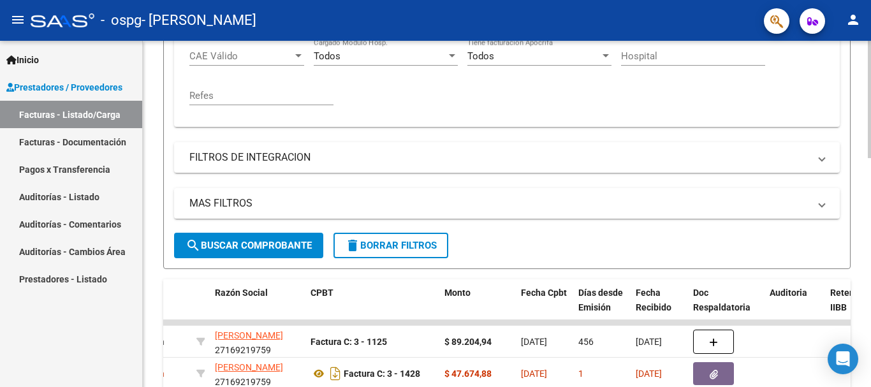
click at [867, 46] on div "Video tutorial PRESTADORES -> Listado de CPBTs Emitidos por Prestadores / Prove…" at bounding box center [507, 217] width 728 height 1009
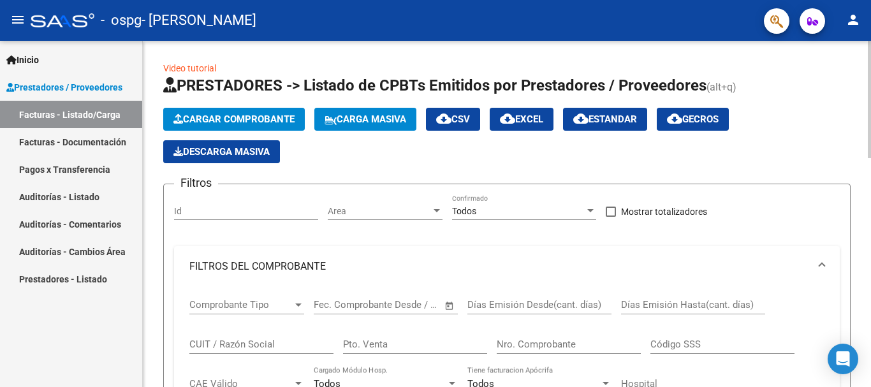
click at [868, 131] on div at bounding box center [869, 214] width 3 height 346
click at [868, 131] on div at bounding box center [869, 99] width 3 height 117
click at [279, 113] on button "Cargar Comprobante" at bounding box center [234, 119] width 142 height 23
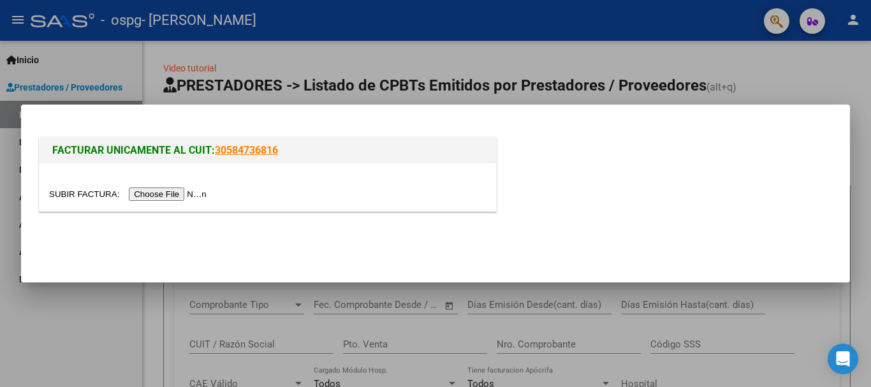
click at [198, 191] on input "file" at bounding box center [129, 194] width 161 height 13
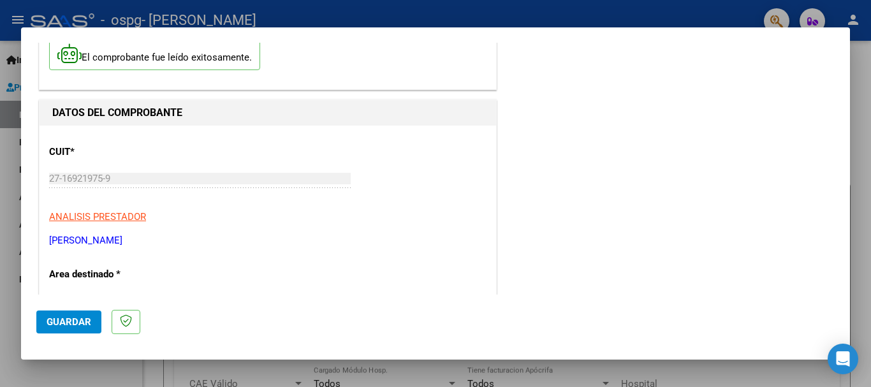
scroll to position [102, 0]
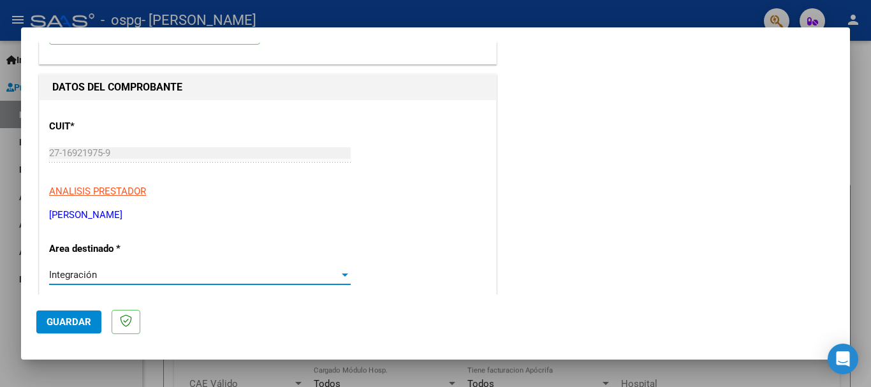
click at [342, 275] on div at bounding box center [345, 275] width 6 height 3
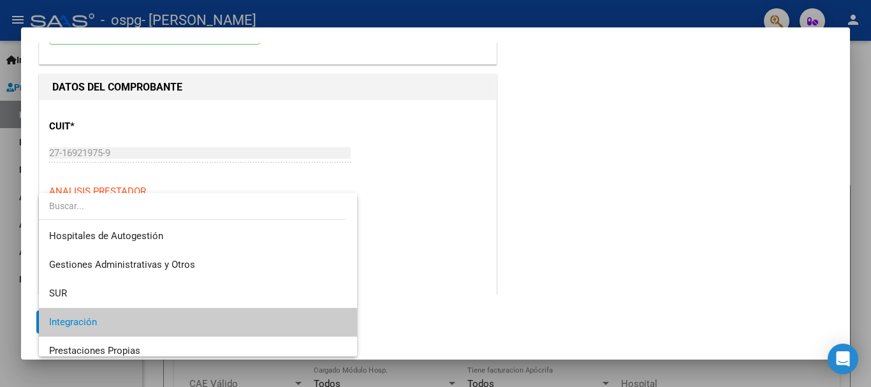
scroll to position [47, 0]
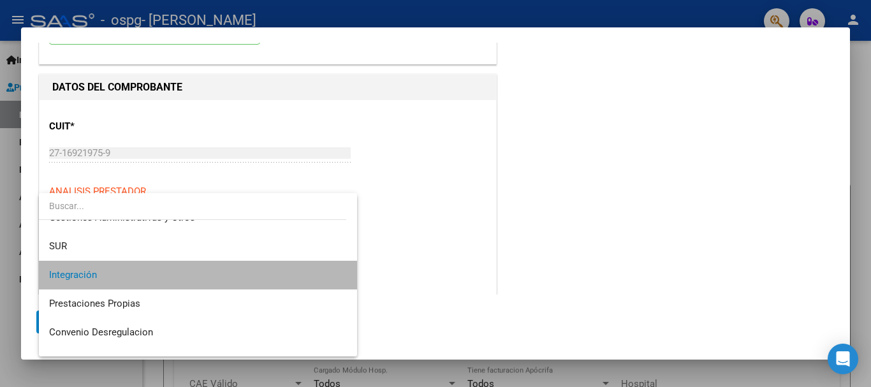
click at [287, 277] on span "Integración" at bounding box center [198, 275] width 298 height 29
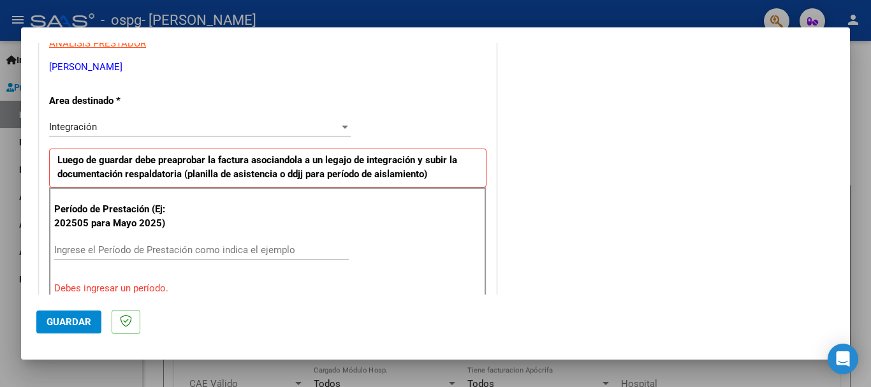
scroll to position [255, 0]
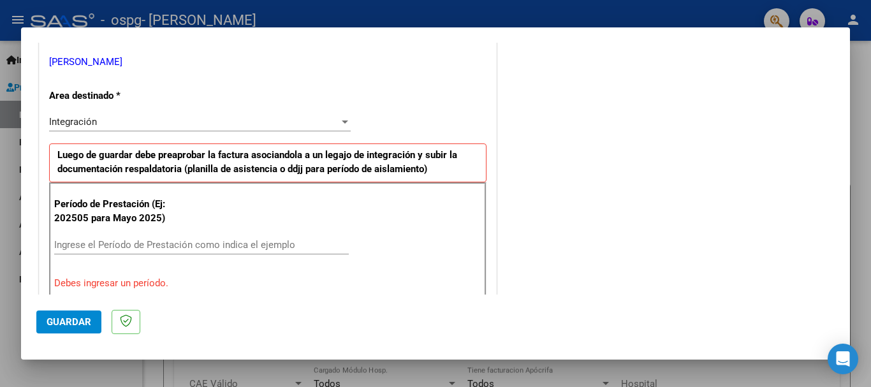
click at [140, 246] on input "Ingrese el Período de Prestación como indica el ejemplo" at bounding box center [201, 244] width 295 height 11
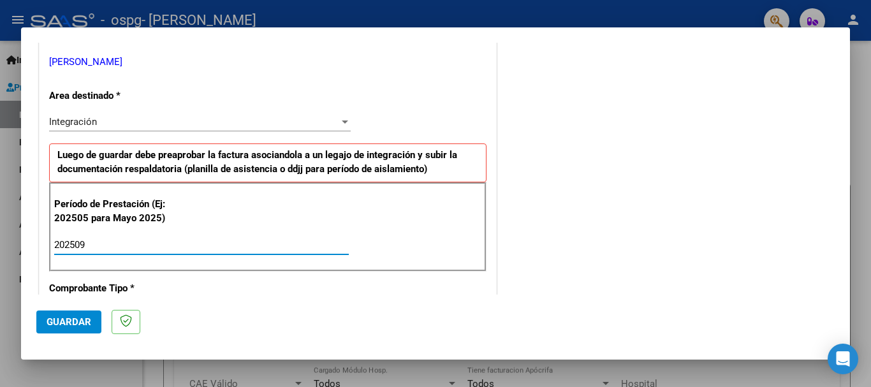
type input "202509"
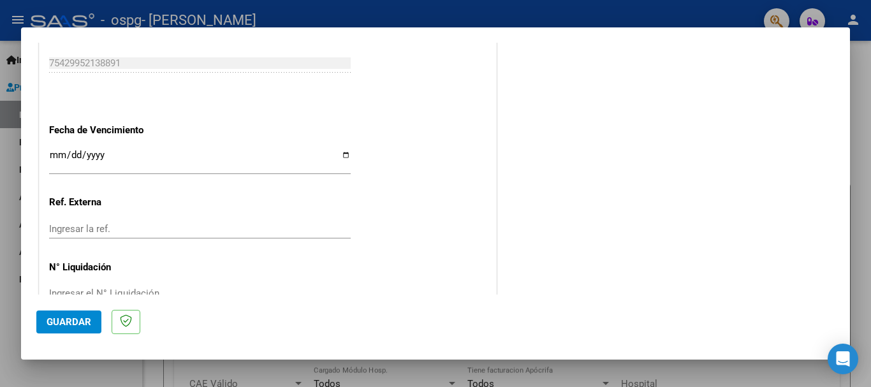
scroll to position [842, 0]
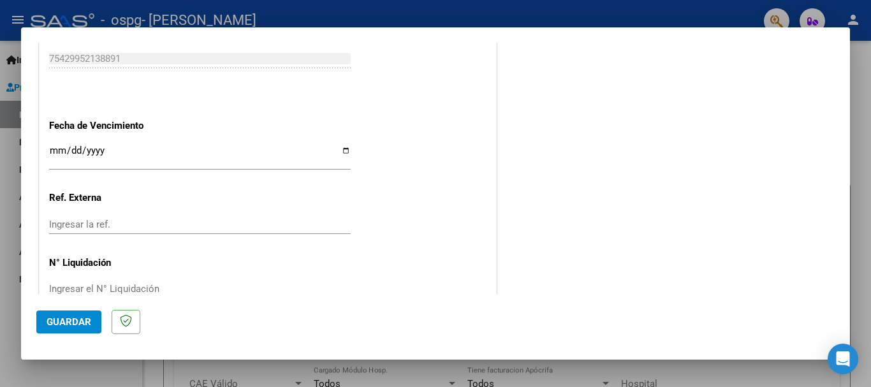
click at [340, 151] on input "Ingresar la fecha" at bounding box center [200, 155] width 302 height 20
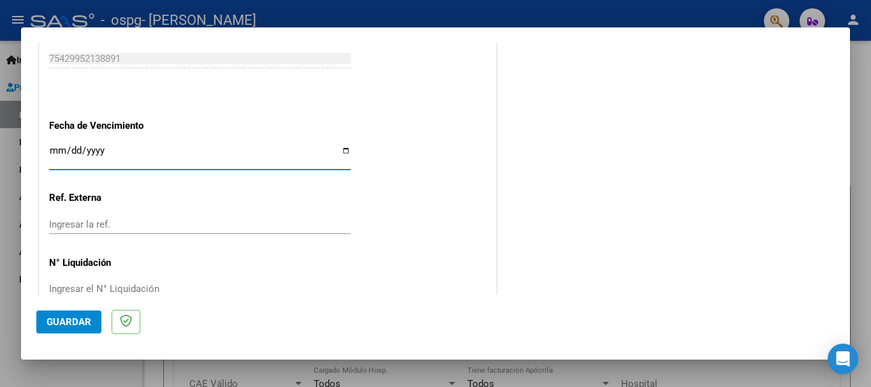
type input "[DATE]"
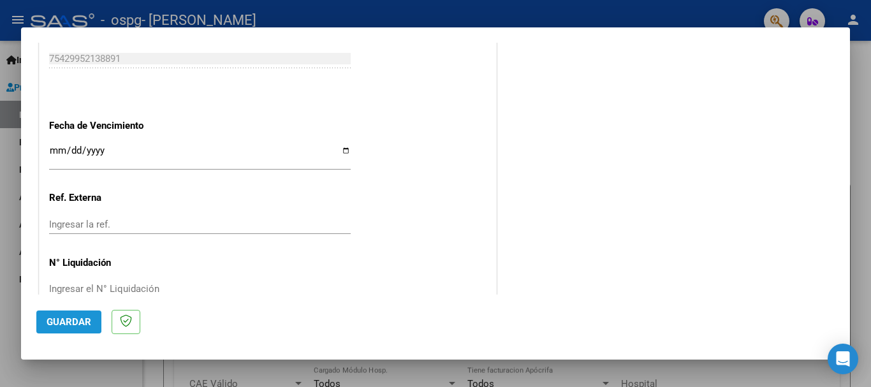
click at [65, 319] on span "Guardar" at bounding box center [69, 321] width 45 height 11
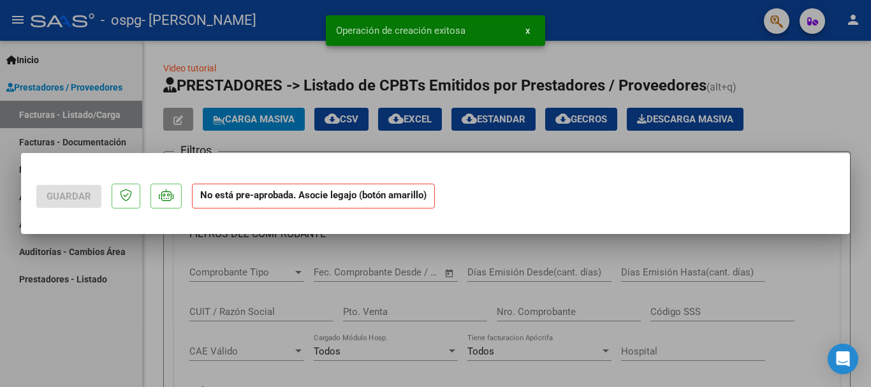
scroll to position [0, 0]
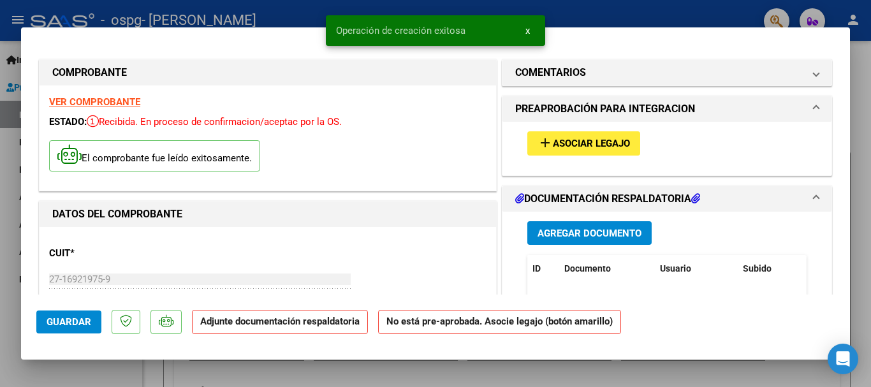
click at [561, 144] on span "Asociar Legajo" at bounding box center [591, 143] width 77 height 11
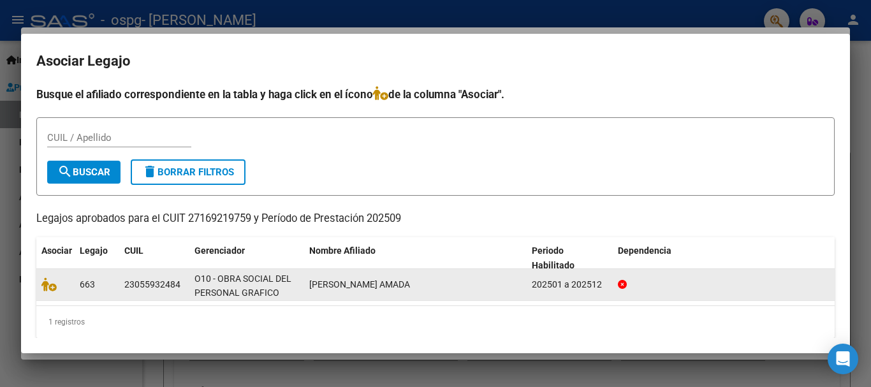
click at [419, 284] on div "[PERSON_NAME] AMADA" at bounding box center [415, 284] width 212 height 15
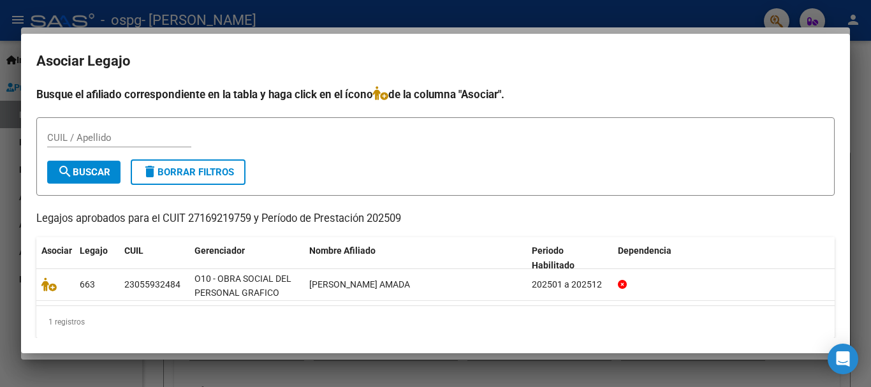
click at [63, 137] on input "CUIL / Apellido" at bounding box center [119, 137] width 144 height 11
type input "23055932484"
click at [74, 170] on span "search Buscar" at bounding box center [83, 171] width 53 height 11
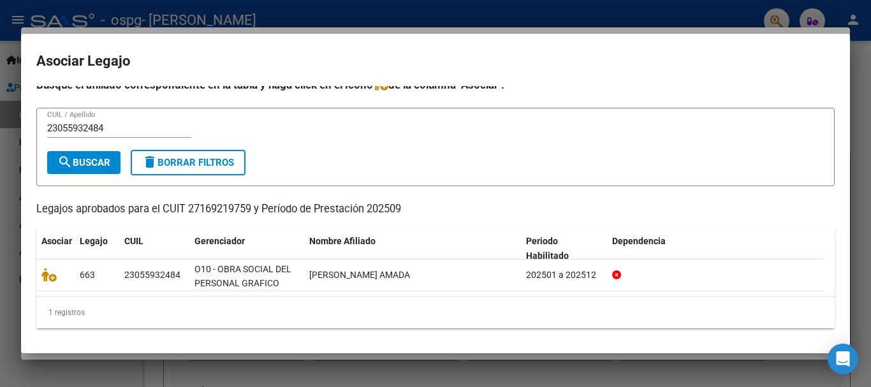
click at [862, 85] on div at bounding box center [435, 193] width 871 height 387
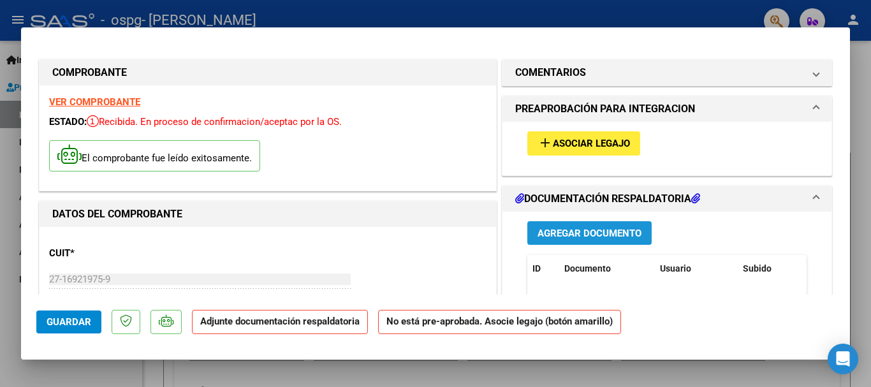
click at [589, 230] on span "Agregar Documento" at bounding box center [590, 233] width 104 height 11
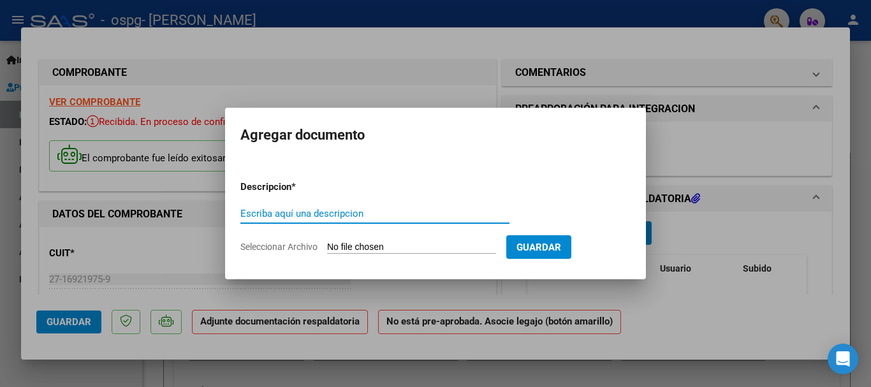
click at [357, 211] on input "Escriba aquí una descripcion" at bounding box center [374, 213] width 269 height 11
type input "Planilla de asistencia"
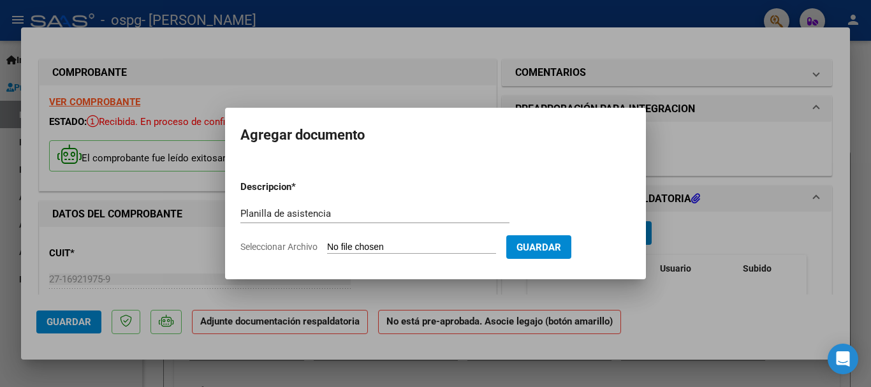
click at [375, 242] on input "Seleccionar Archivo" at bounding box center [411, 248] width 169 height 12
type input "C:\fakepath\[PERSON_NAME] 09.pdf"
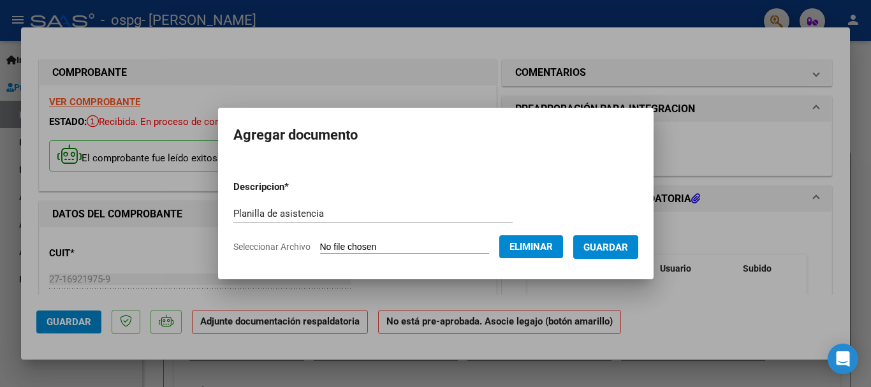
click at [624, 244] on span "Guardar" at bounding box center [606, 247] width 45 height 11
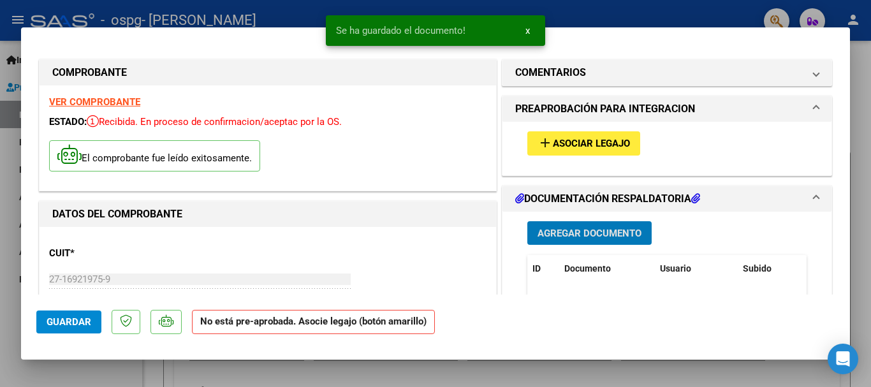
click at [575, 231] on span "Agregar Documento" at bounding box center [590, 233] width 104 height 11
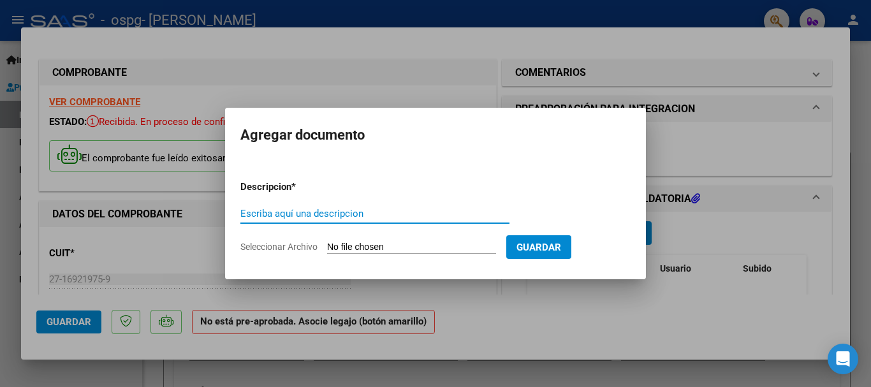
click at [376, 212] on input "Escriba aquí una descripcion" at bounding box center [374, 213] width 269 height 11
type input "Autorizacion"
click at [421, 249] on input "Seleccionar Archivo" at bounding box center [411, 248] width 169 height 12
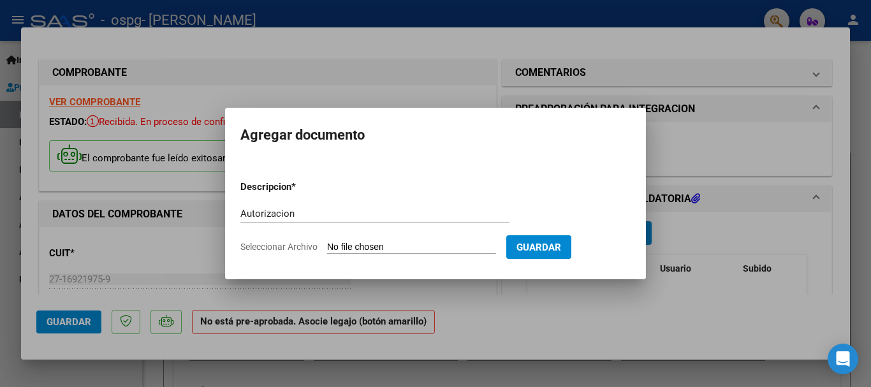
type input "C:\fakepath\autorización [PERSON_NAME] (1).pdf"
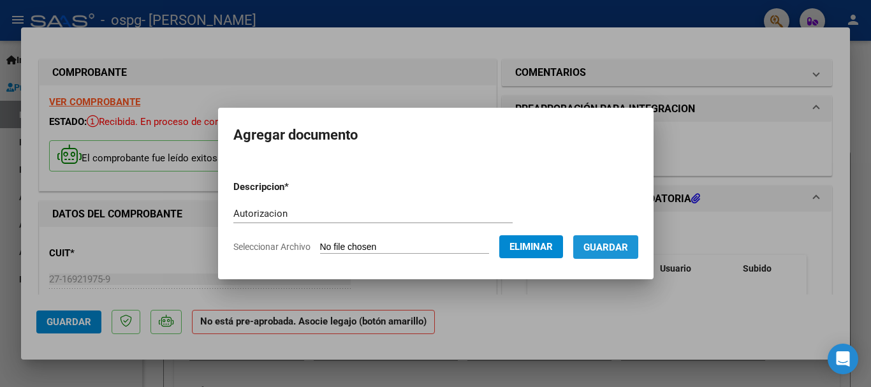
click at [628, 243] on span "Guardar" at bounding box center [606, 247] width 45 height 11
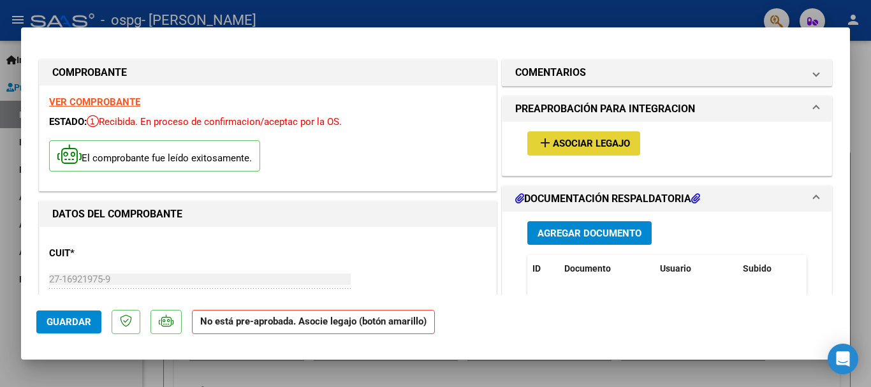
click at [605, 142] on span "Asociar Legajo" at bounding box center [591, 143] width 77 height 11
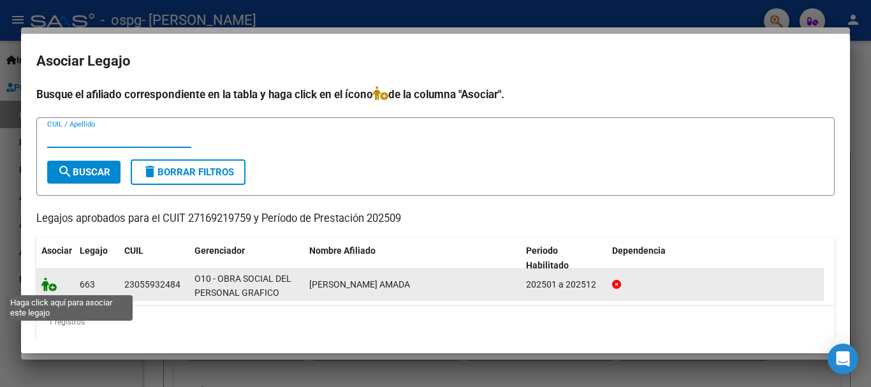
click at [47, 281] on icon at bounding box center [48, 284] width 15 height 14
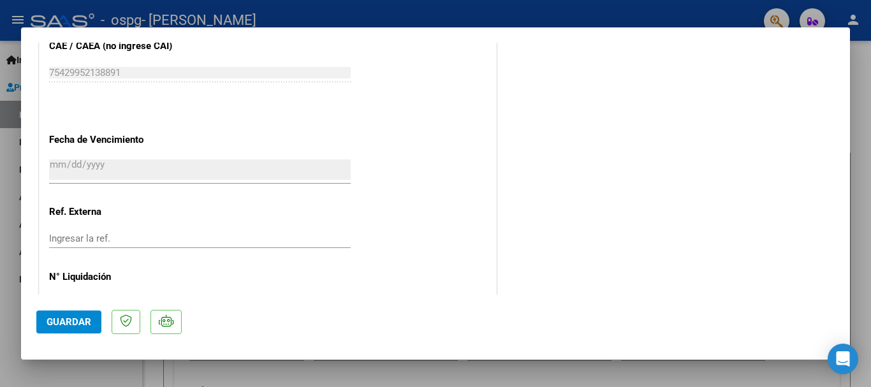
scroll to position [890, 0]
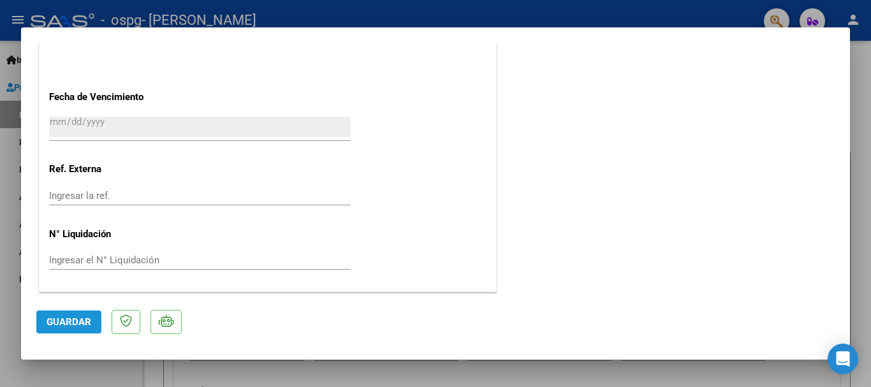
click at [66, 320] on span "Guardar" at bounding box center [69, 321] width 45 height 11
